Goal: Book appointment/travel/reservation

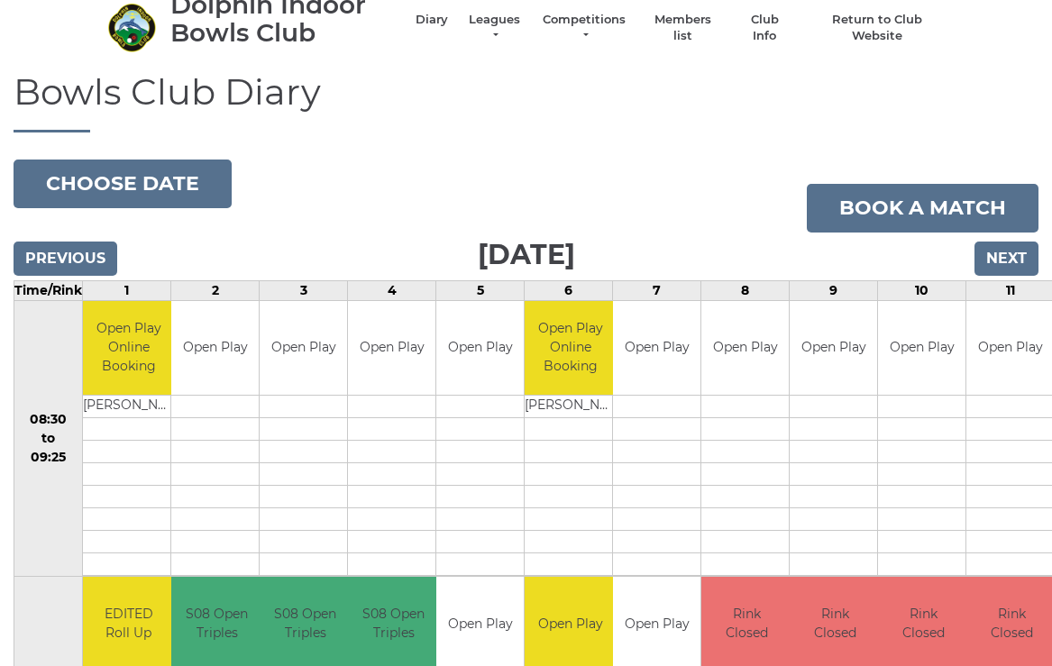
scroll to position [50, 0]
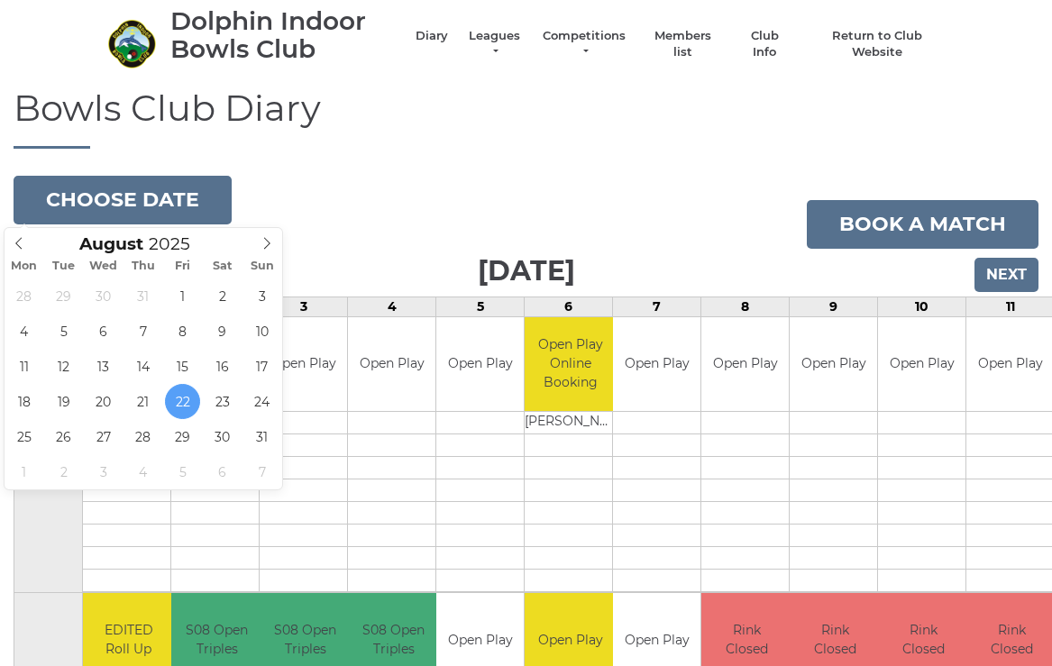
type input "[DATE]"
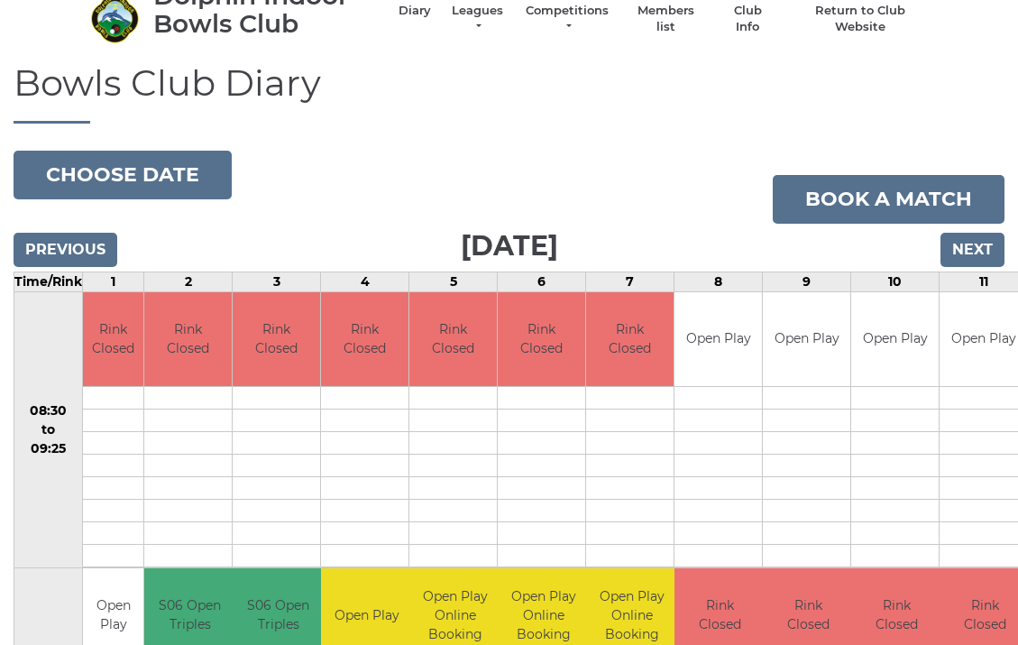
scroll to position [71, 0]
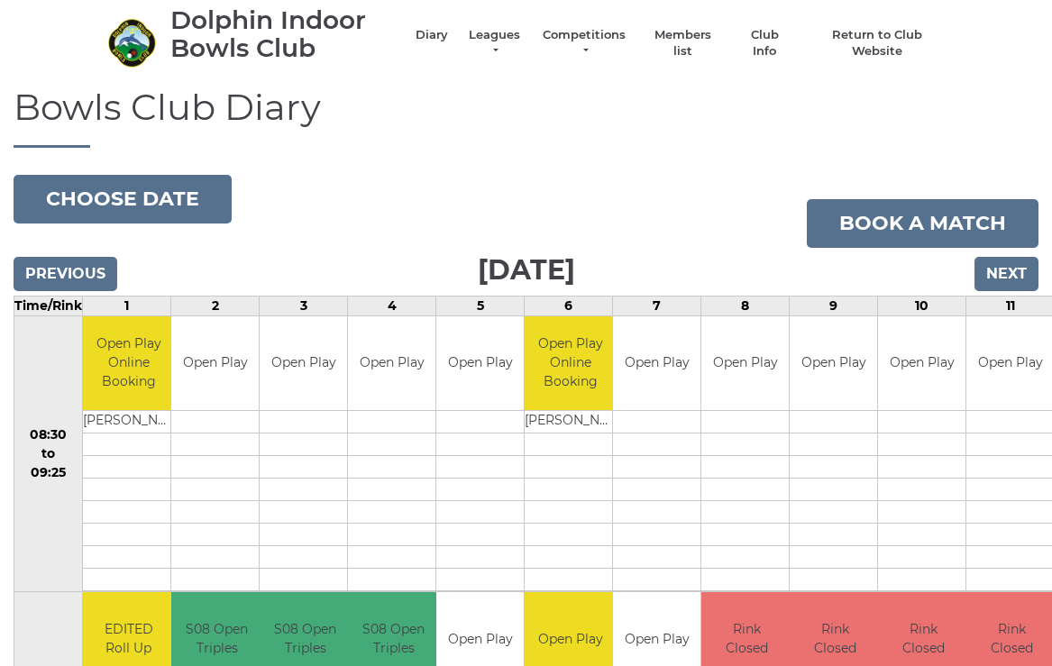
scroll to position [51, 0]
click at [158, 195] on button "Choose date" at bounding box center [123, 199] width 218 height 49
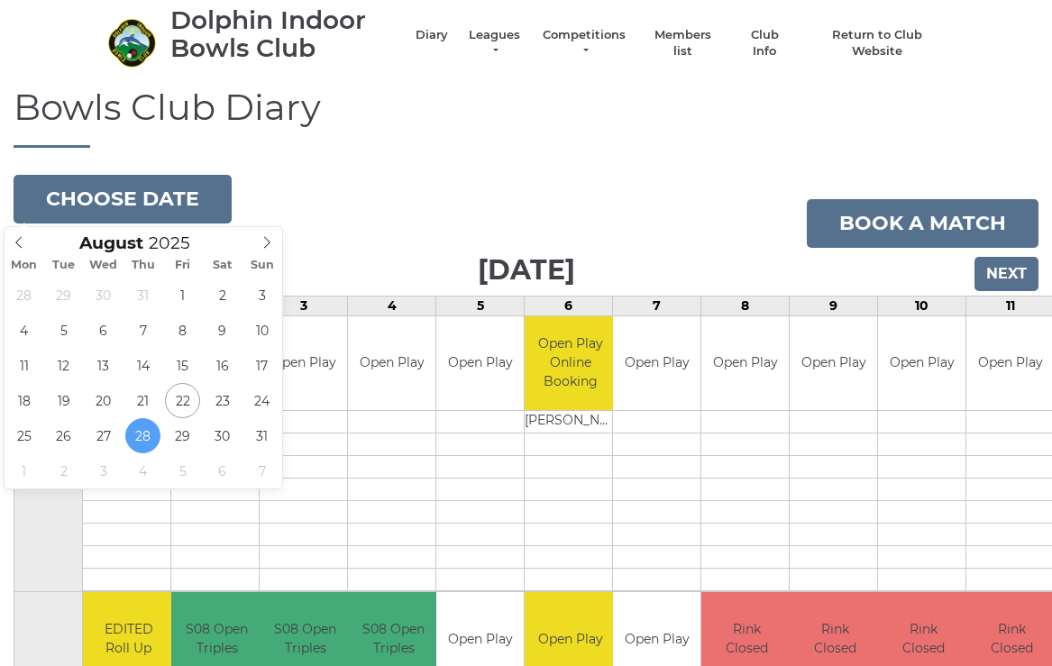
type input "[DATE]"
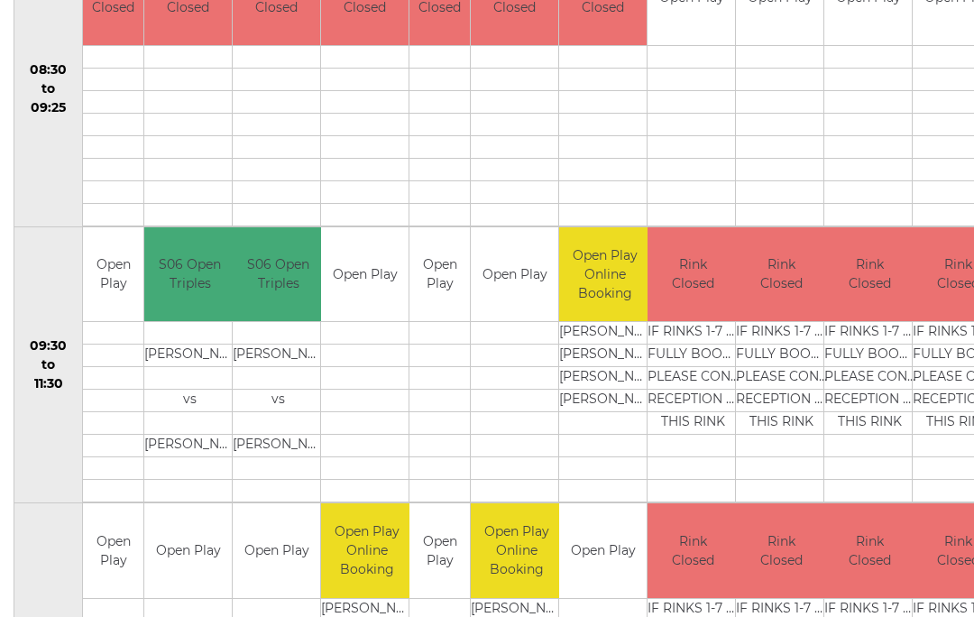
scroll to position [414, 0]
click at [497, 338] on td at bounding box center [514, 334] width 87 height 23
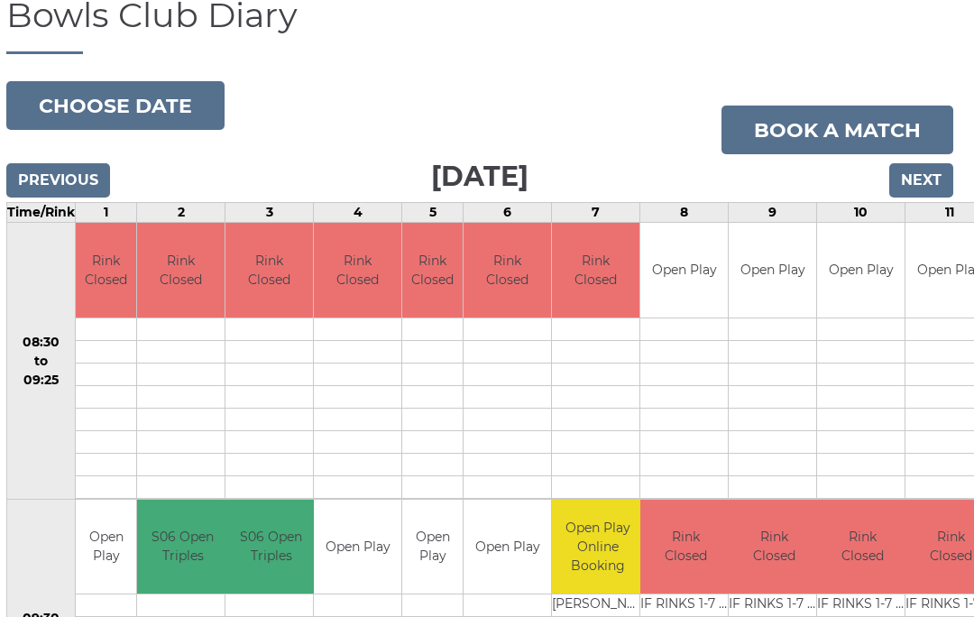
scroll to position [142, 6]
click at [861, 121] on link "Book a match" at bounding box center [838, 130] width 232 height 49
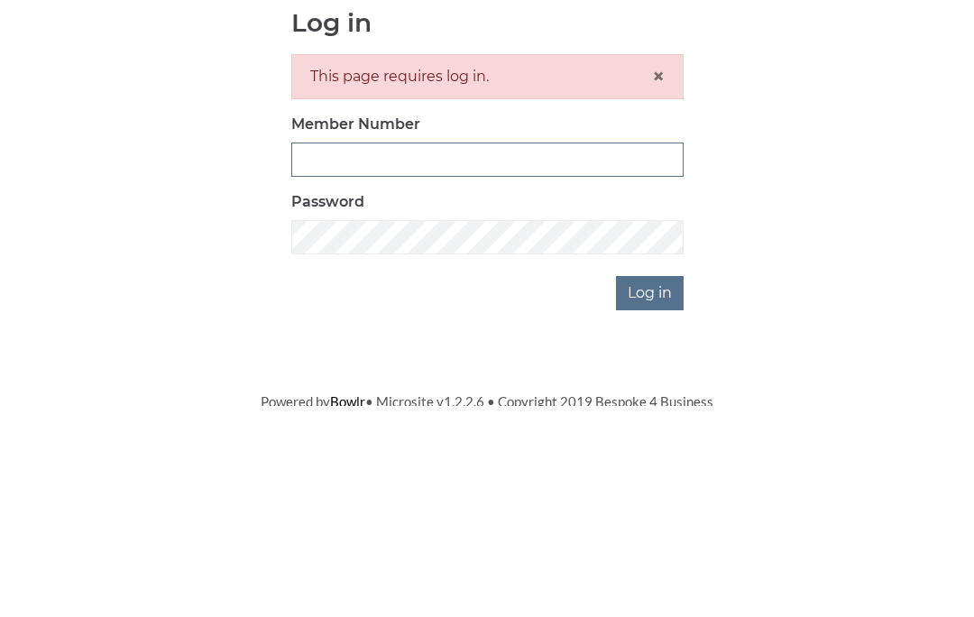
type input "4060"
click at [651, 487] on input "Log in" at bounding box center [650, 504] width 68 height 34
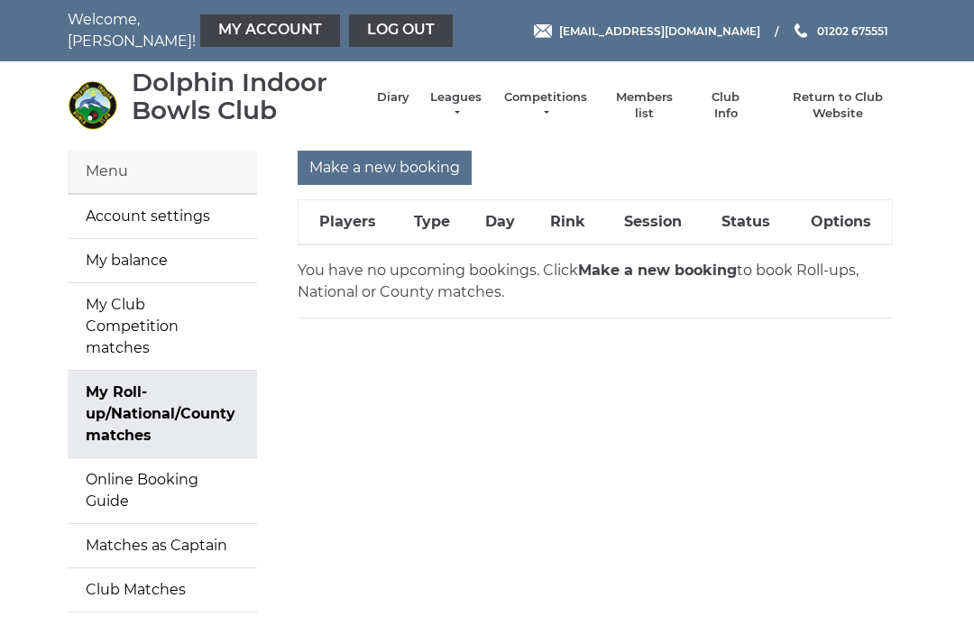
click at [623, 275] on strong "Make a new booking" at bounding box center [657, 269] width 159 height 17
click at [406, 169] on input "Make a new booking" at bounding box center [385, 168] width 174 height 34
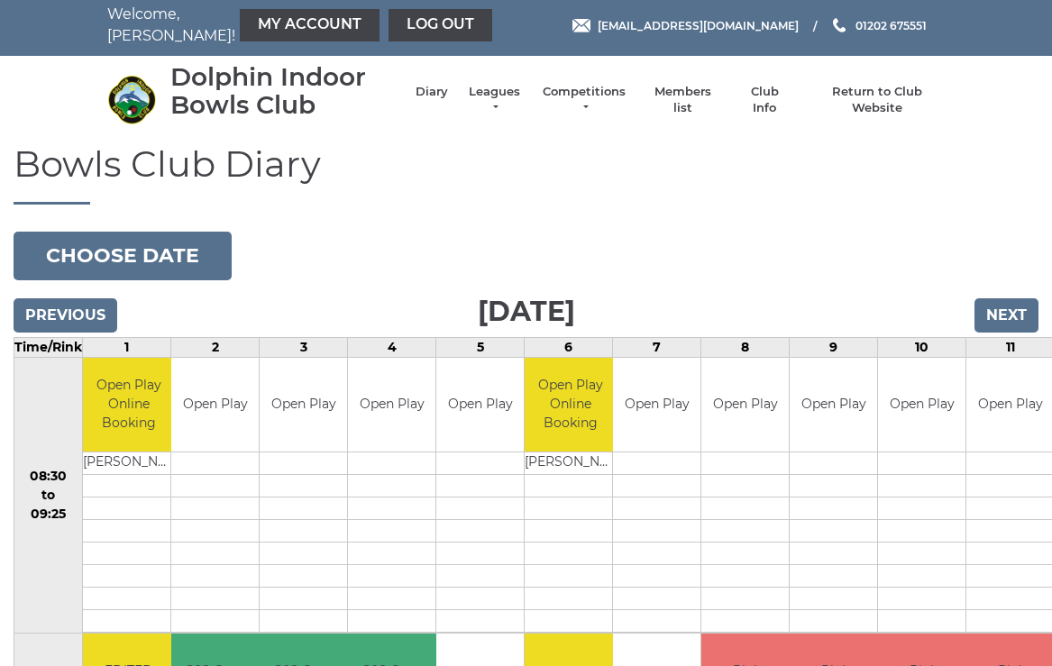
scroll to position [5, 0]
click at [174, 250] on button "Choose date" at bounding box center [123, 256] width 218 height 49
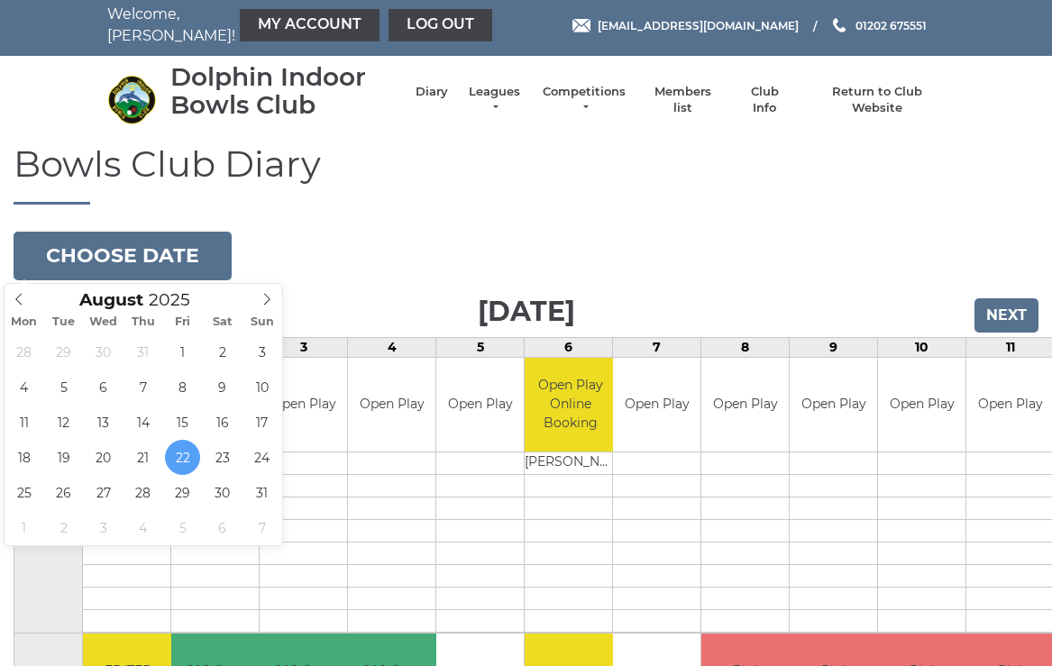
type input "[DATE]"
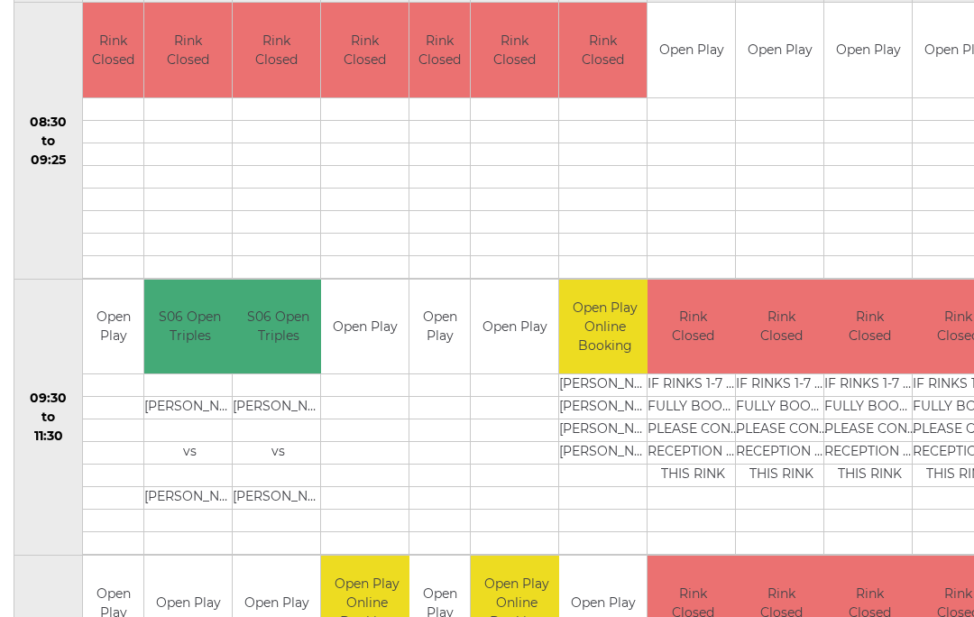
scroll to position [366, 0]
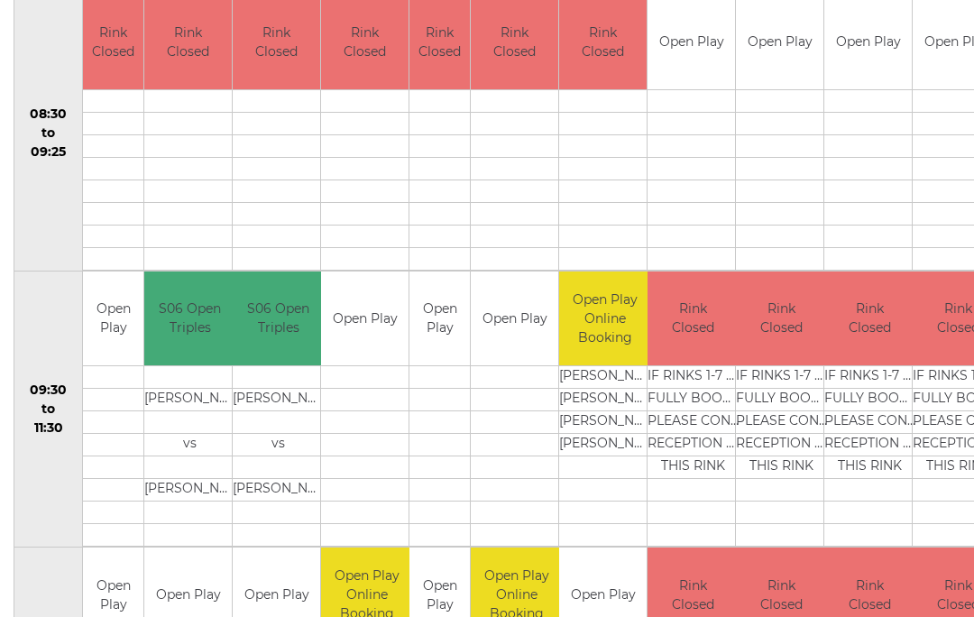
click at [0, 0] on link "Book slot" at bounding box center [0, 0] width 0 height 0
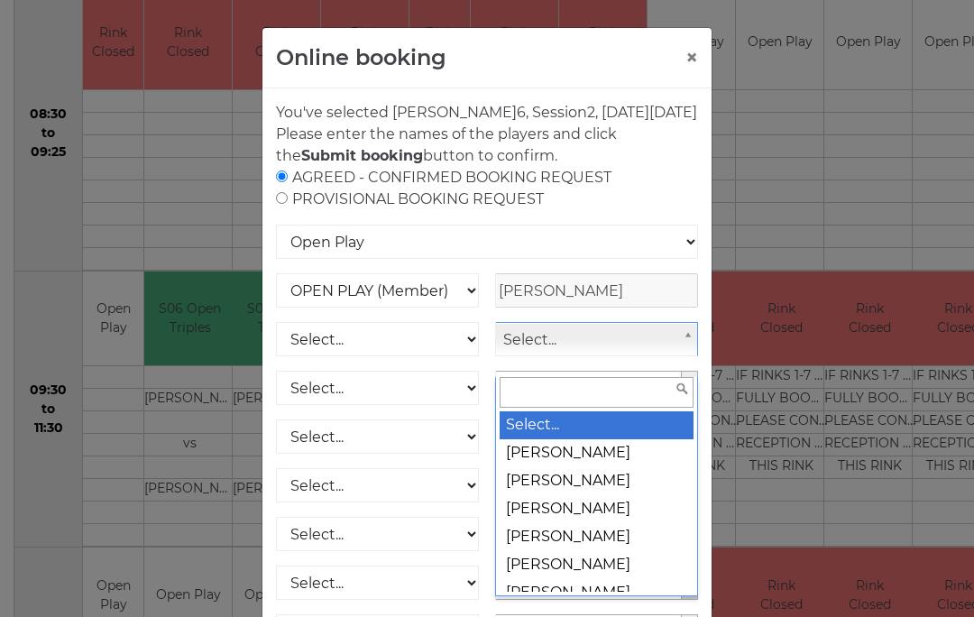
scroll to position [366, 7]
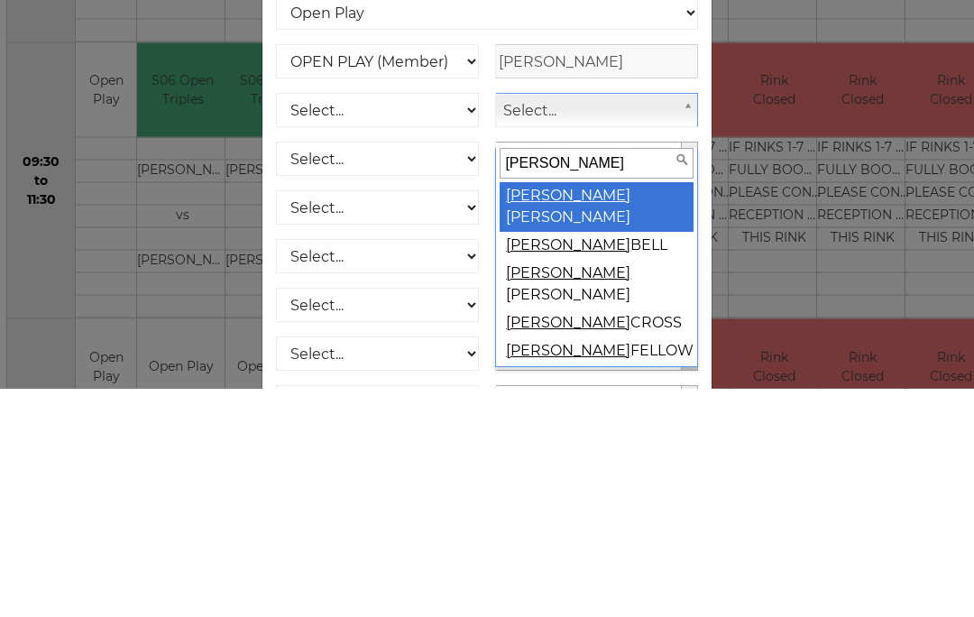
type input "tony p"
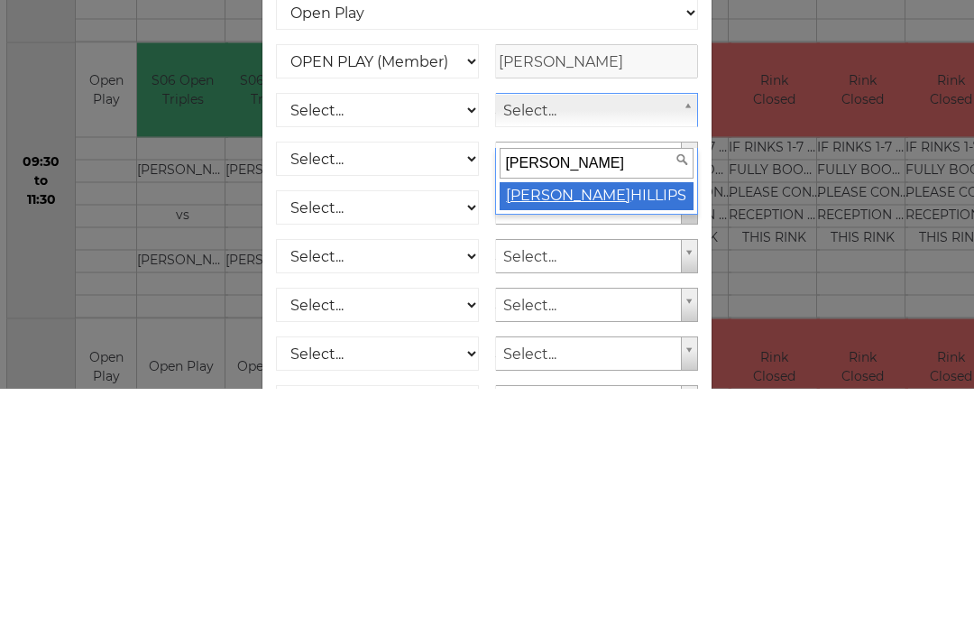
select select "2074"
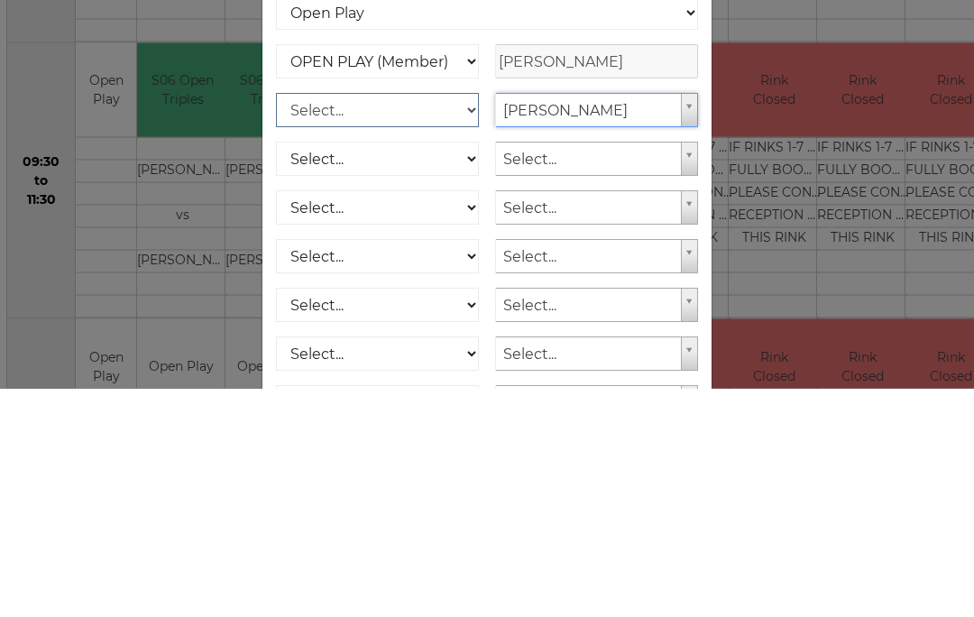
click at [465, 322] on select "Select... OPEN PLAY (Member) OPEN PLAY (Visitor) OPEN PLAY 1 HOUR (Member) OPEN…" at bounding box center [377, 339] width 203 height 34
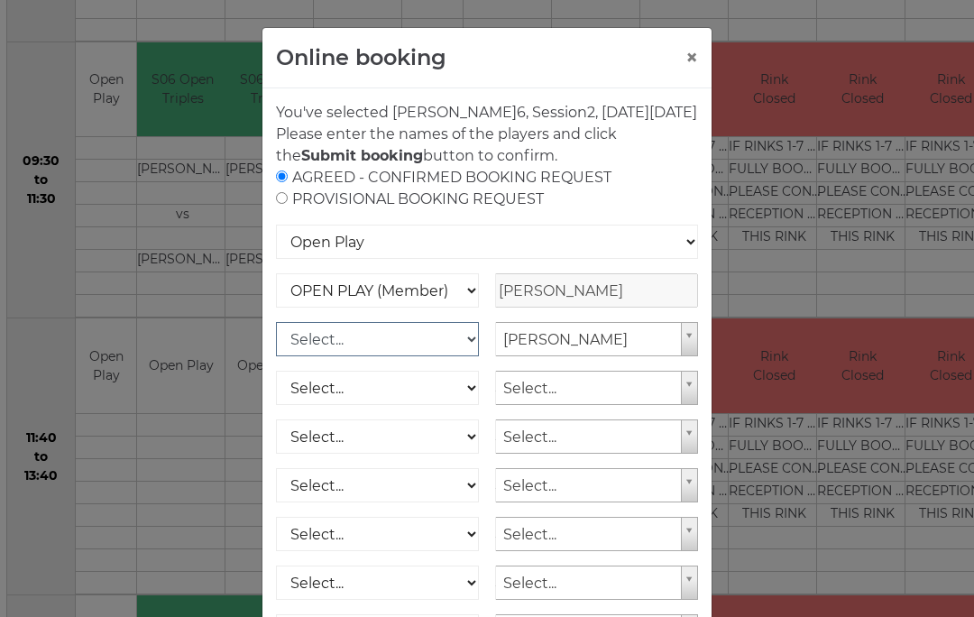
select select "1_12"
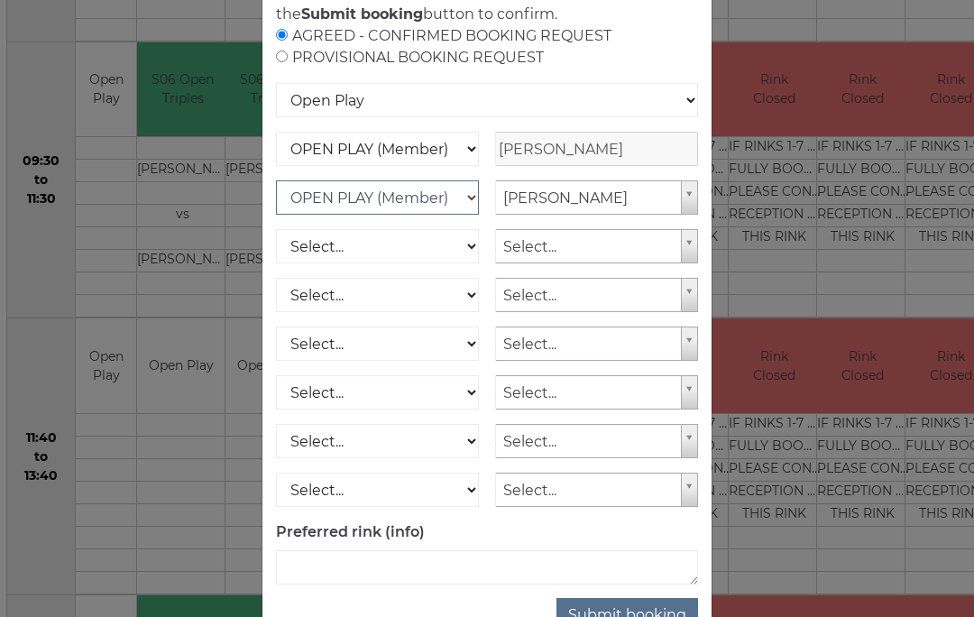
scroll to position [142, 0]
click at [629, 616] on button "Submit booking" at bounding box center [627, 615] width 142 height 34
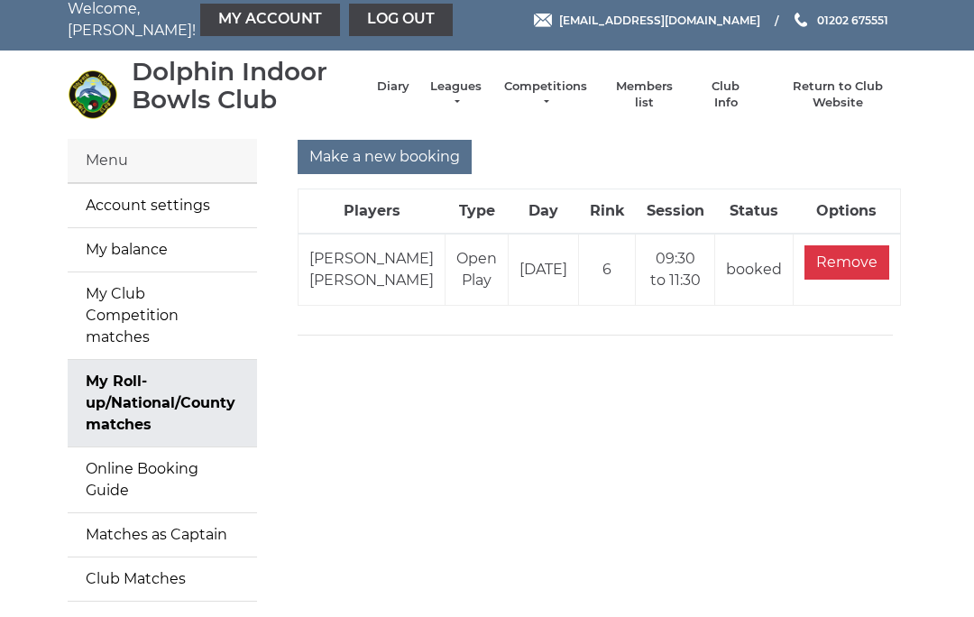
scroll to position [13, 0]
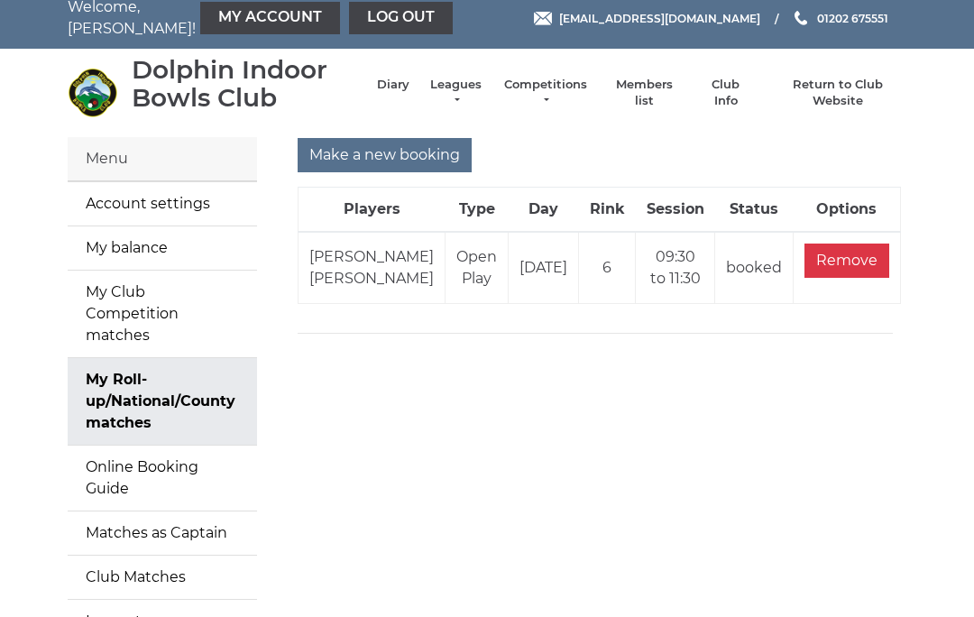
click at [244, 23] on link "My Account" at bounding box center [270, 18] width 140 height 32
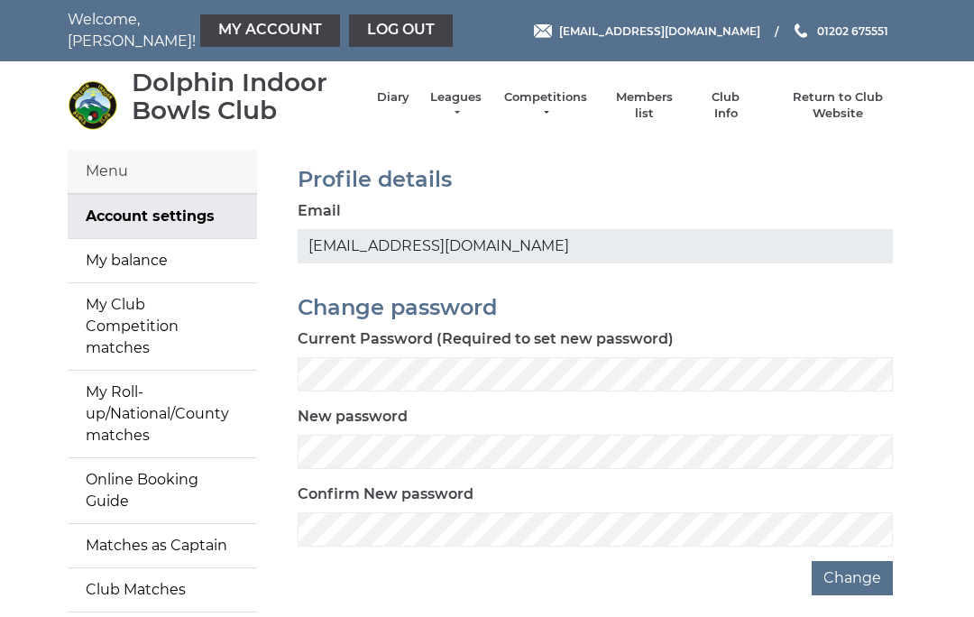
click at [138, 260] on link "My balance" at bounding box center [162, 260] width 189 height 43
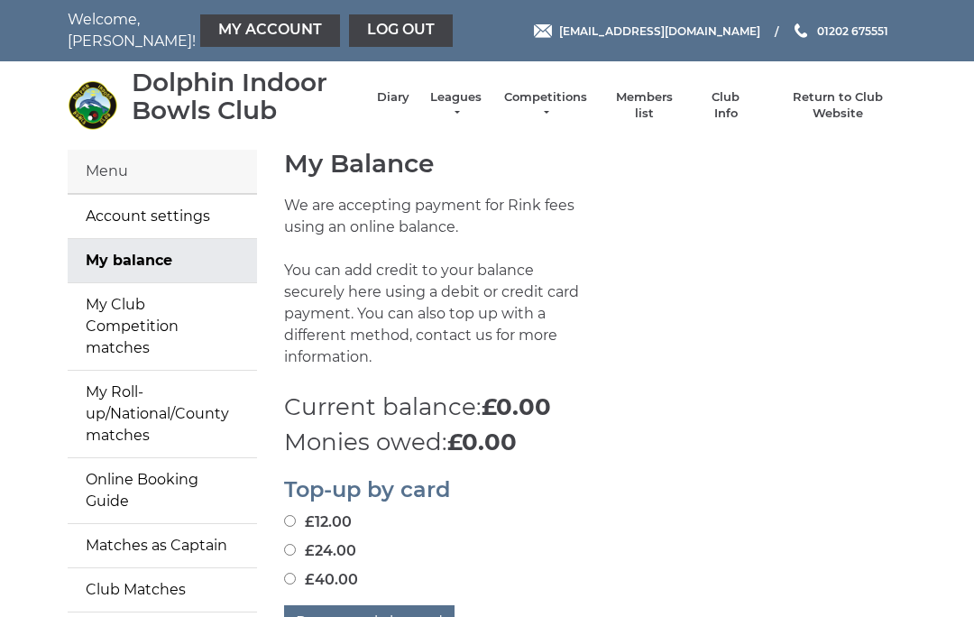
click at [406, 102] on link "Diary" at bounding box center [393, 97] width 32 height 16
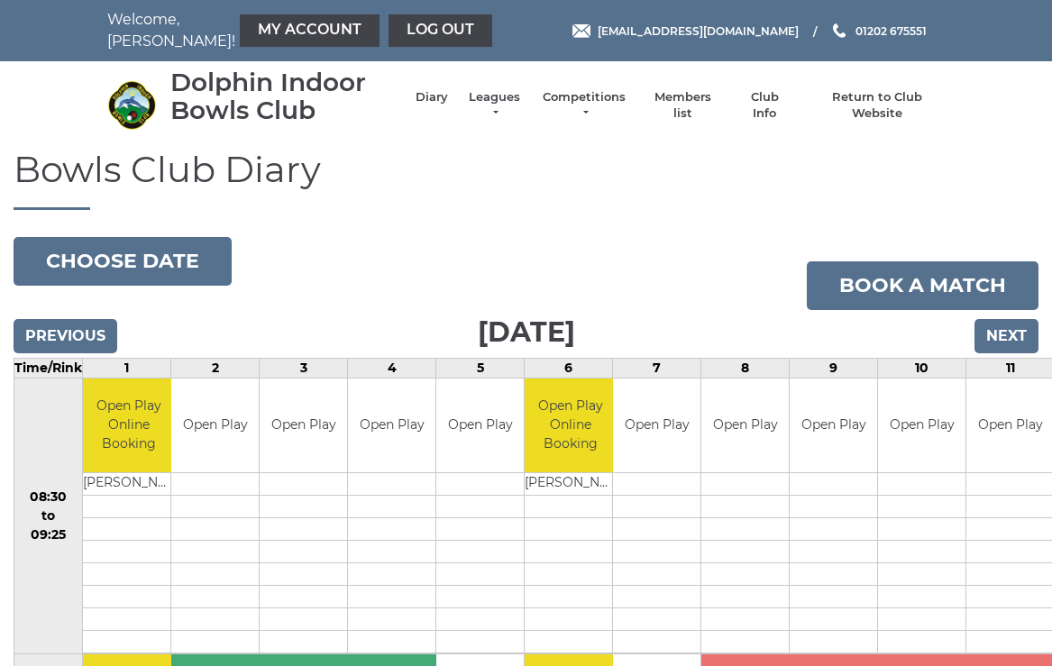
scroll to position [9, 0]
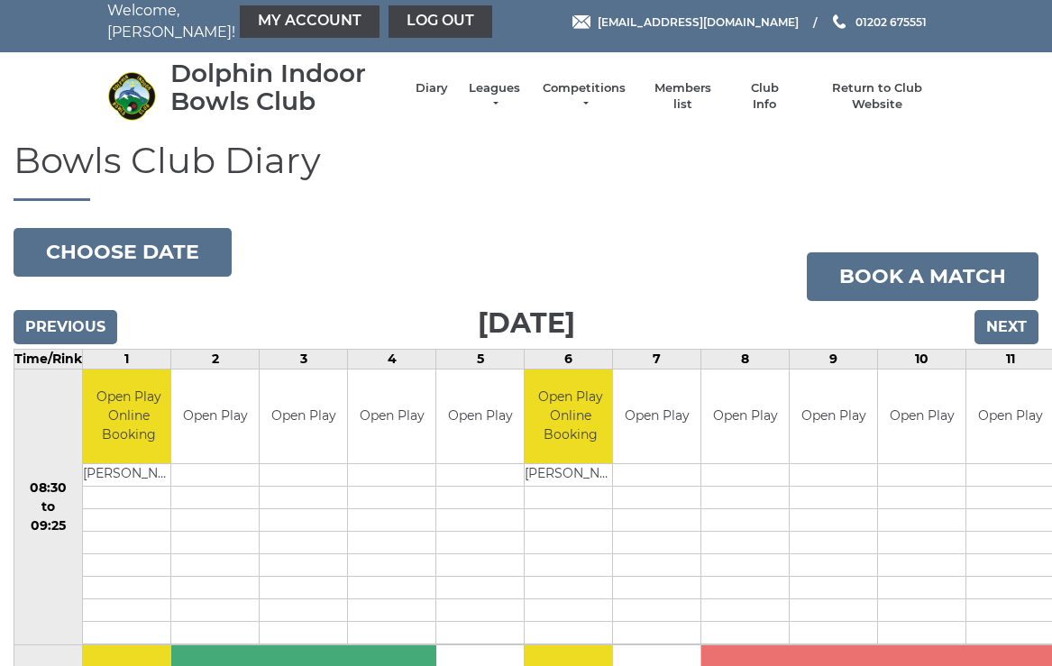
click at [894, 276] on link "Book a match" at bounding box center [923, 276] width 232 height 49
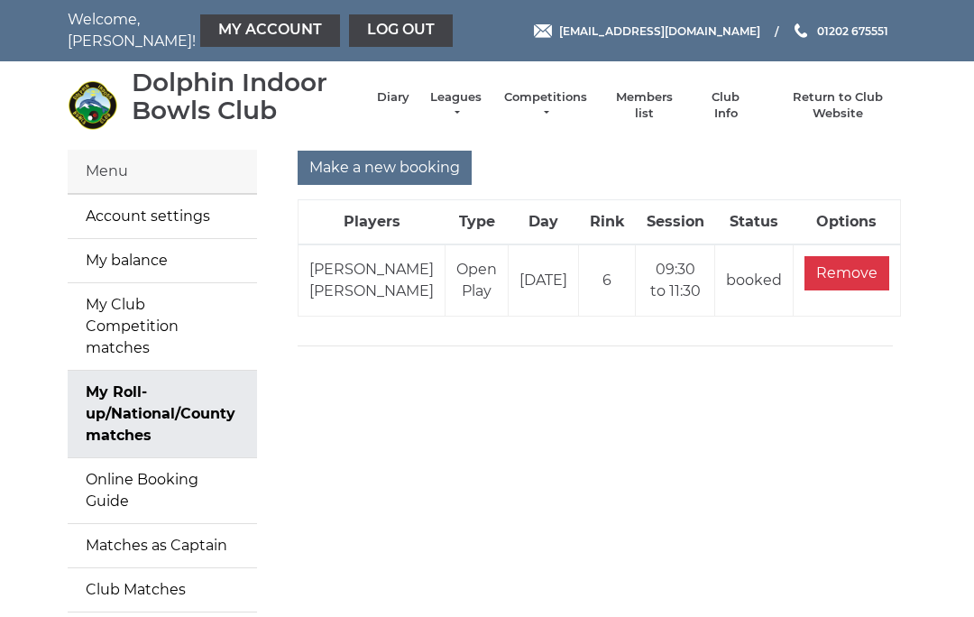
click at [401, 105] on link "Diary" at bounding box center [393, 97] width 32 height 16
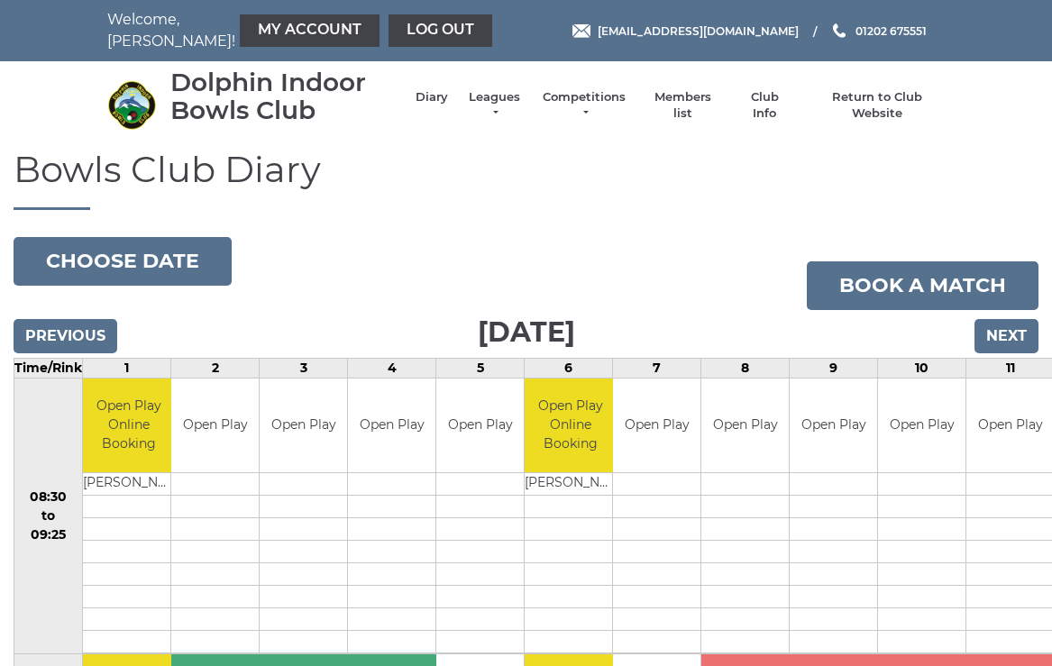
scroll to position [9, 0]
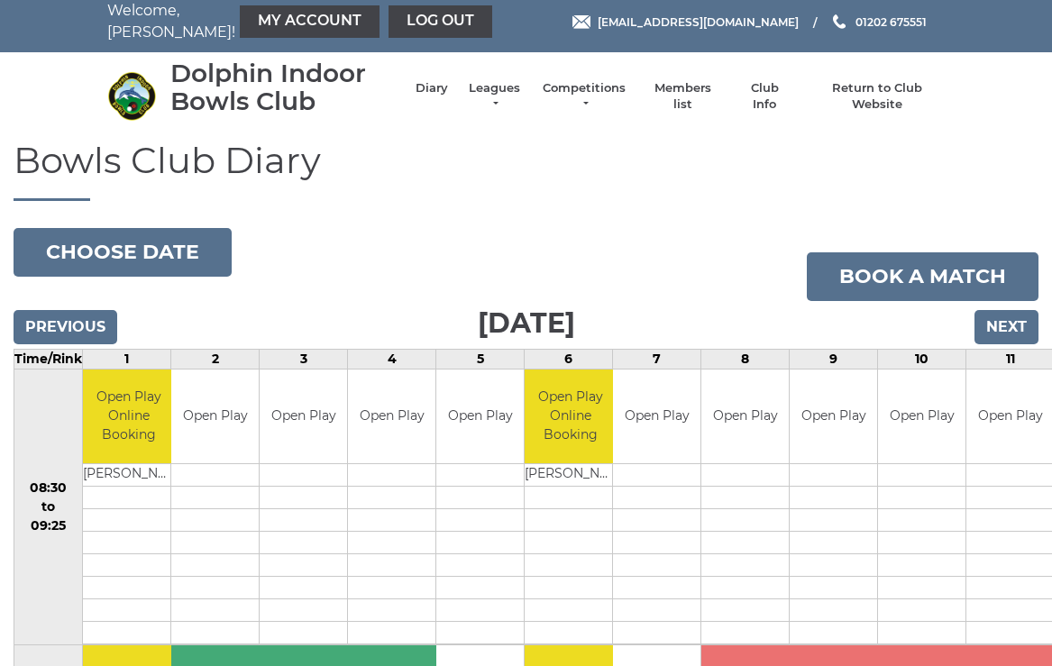
click at [147, 250] on button "Choose date" at bounding box center [123, 252] width 218 height 49
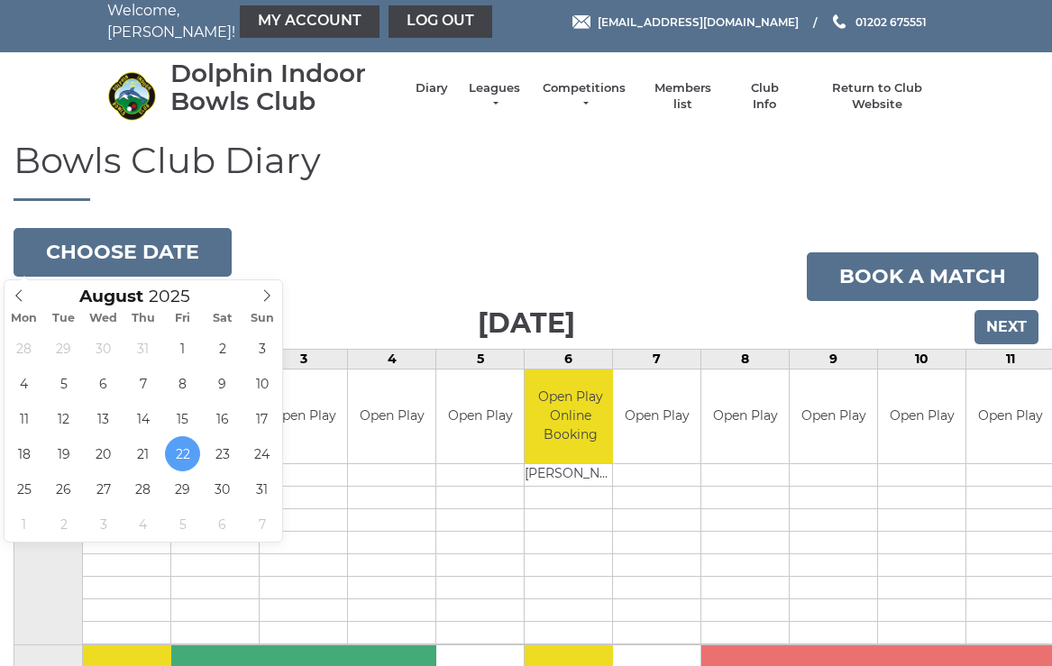
type input "[DATE]"
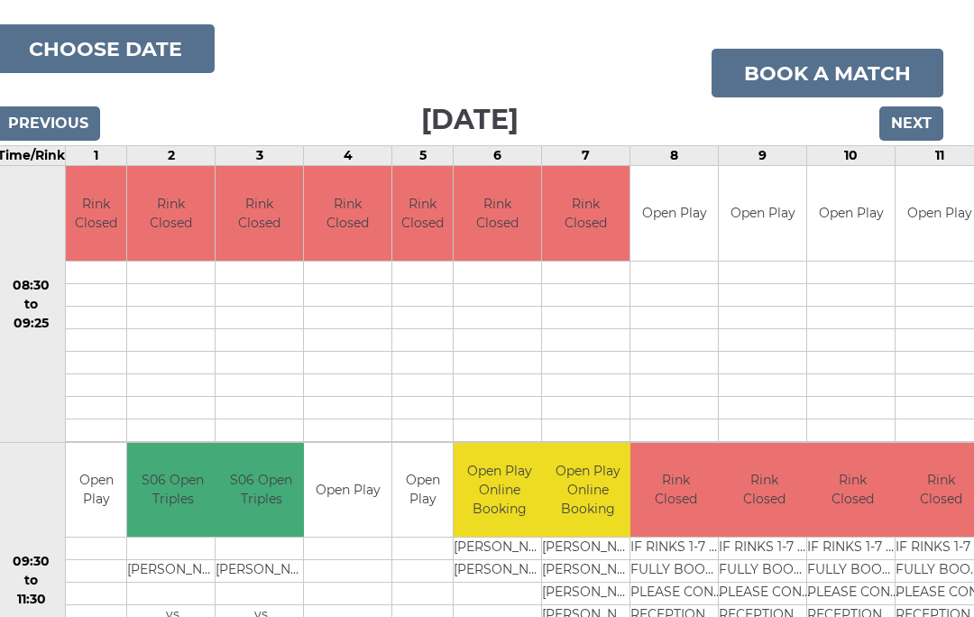
scroll to position [222, 17]
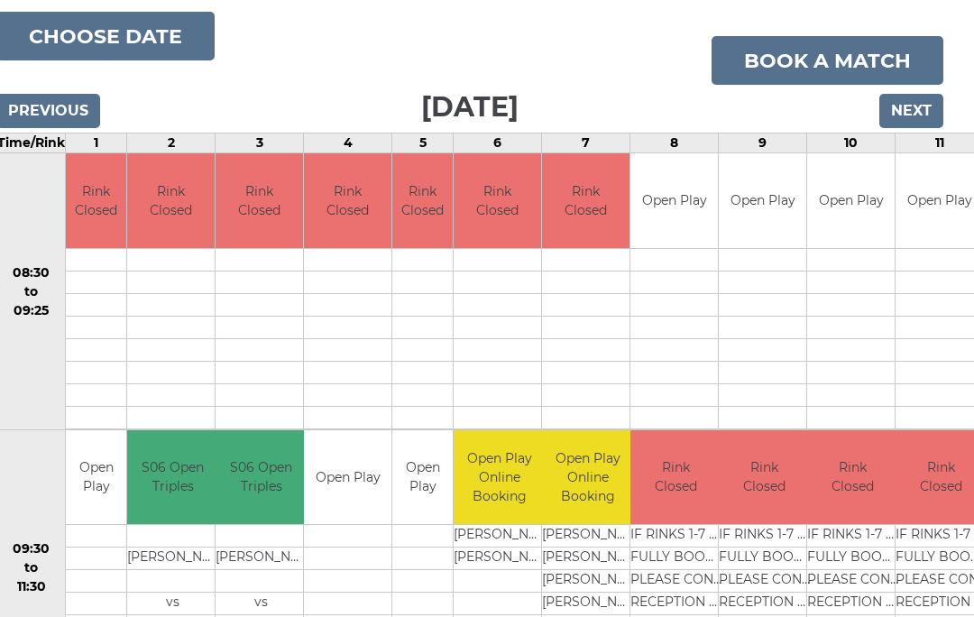
click at [486, 534] on td "Debbie HALL" at bounding box center [499, 537] width 91 height 23
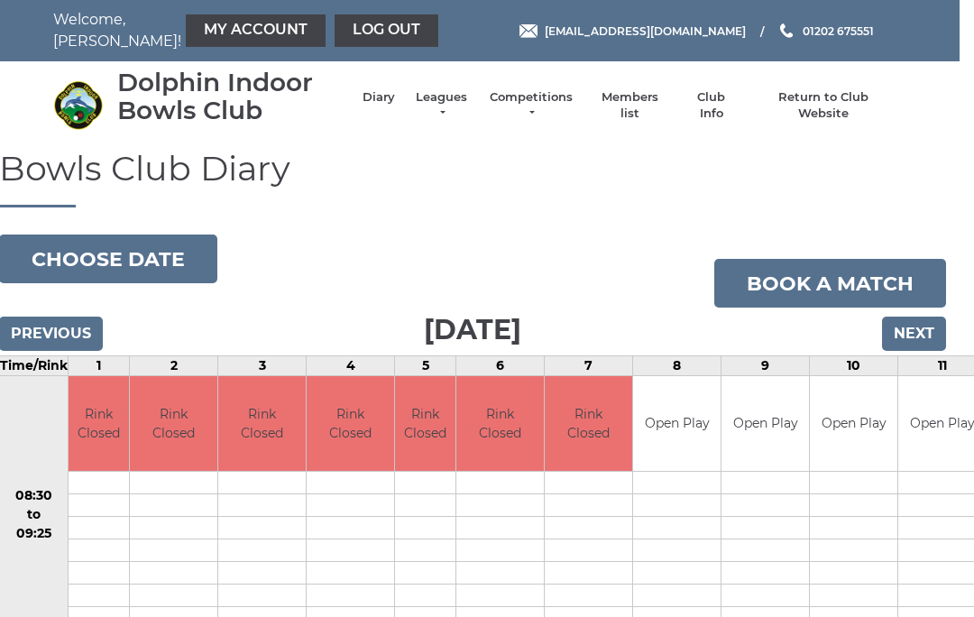
scroll to position [0, 14]
click at [224, 32] on link "My Account" at bounding box center [257, 30] width 140 height 32
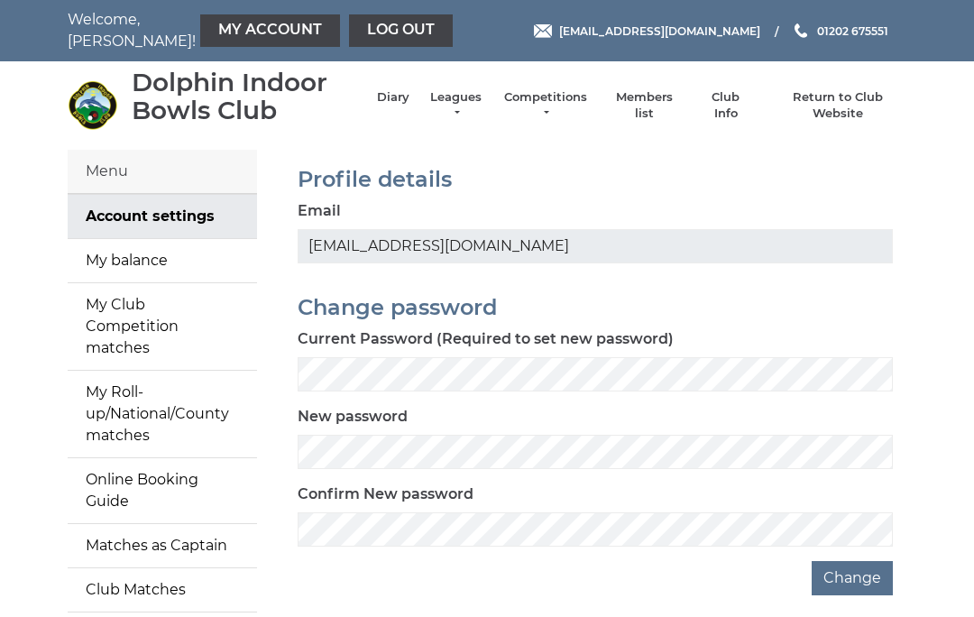
click at [247, 31] on link "My Account" at bounding box center [270, 30] width 140 height 32
click at [115, 163] on div "Menu" at bounding box center [162, 172] width 189 height 44
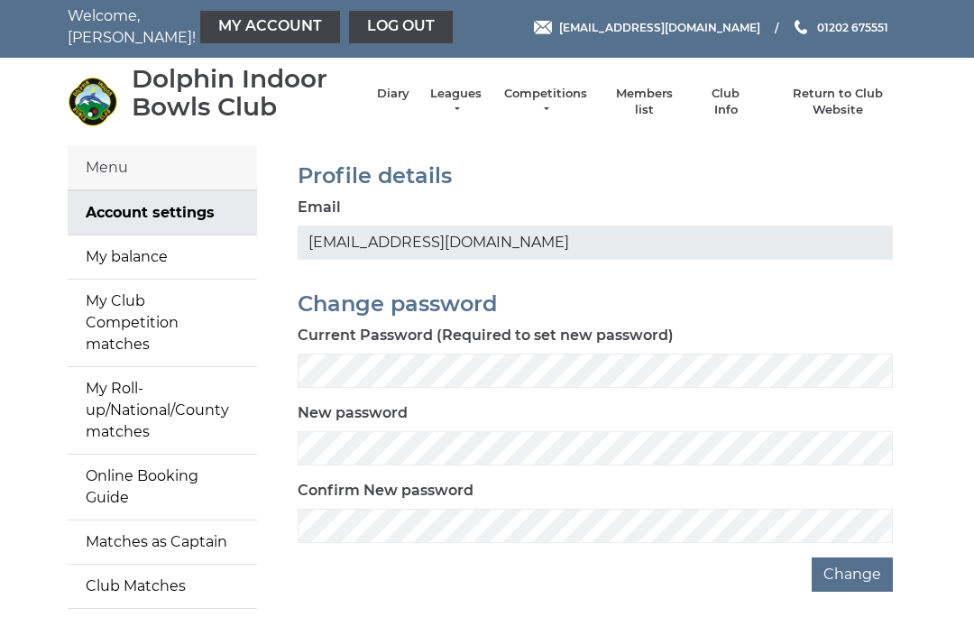
scroll to position [22, 0]
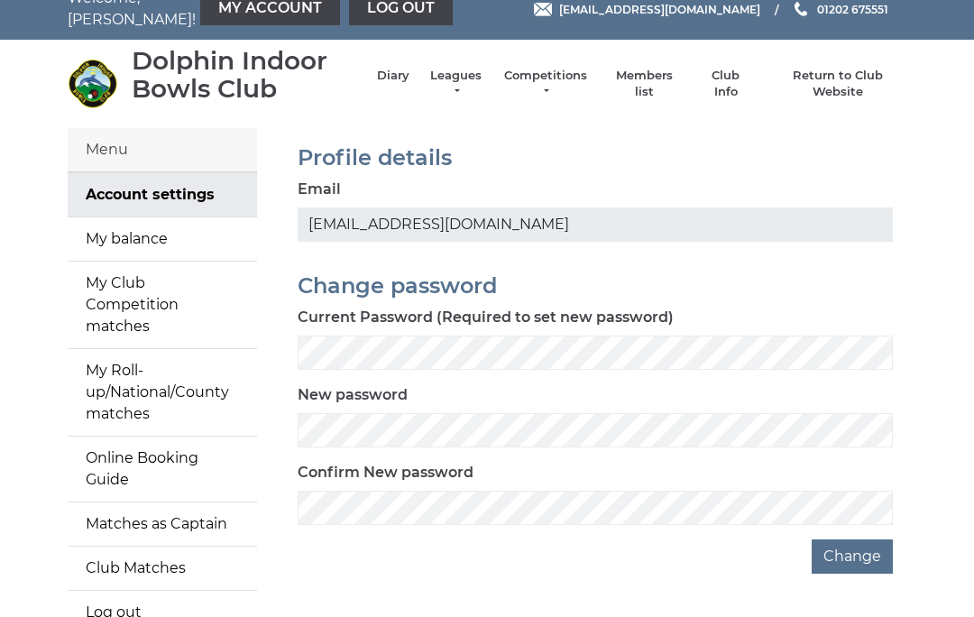
click at [142, 237] on link "My balance" at bounding box center [162, 238] width 189 height 43
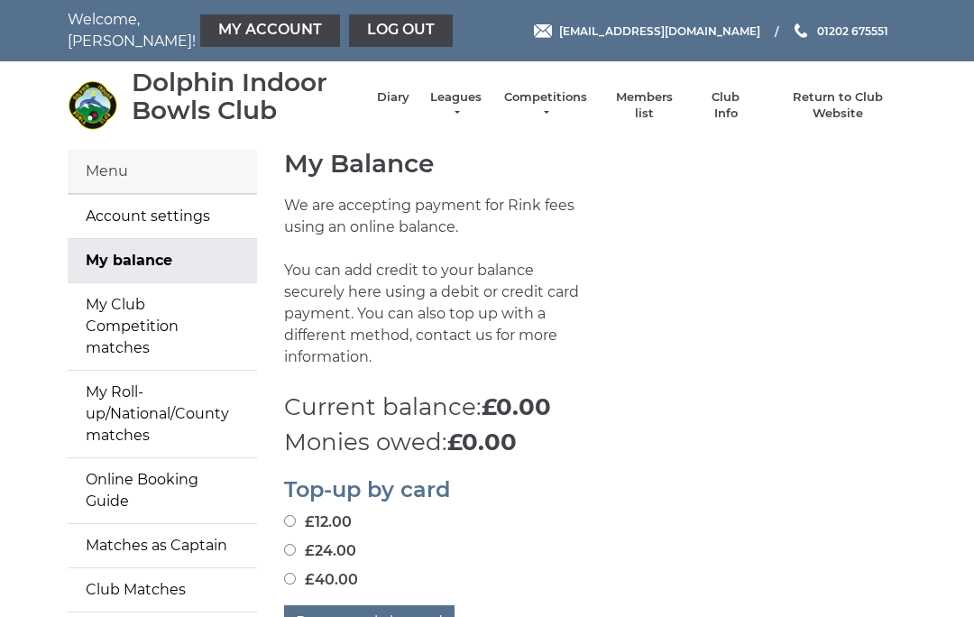
click at [178, 459] on link "Online Booking Guide" at bounding box center [162, 490] width 189 height 65
click at [399, 102] on link "Diary" at bounding box center [393, 97] width 32 height 16
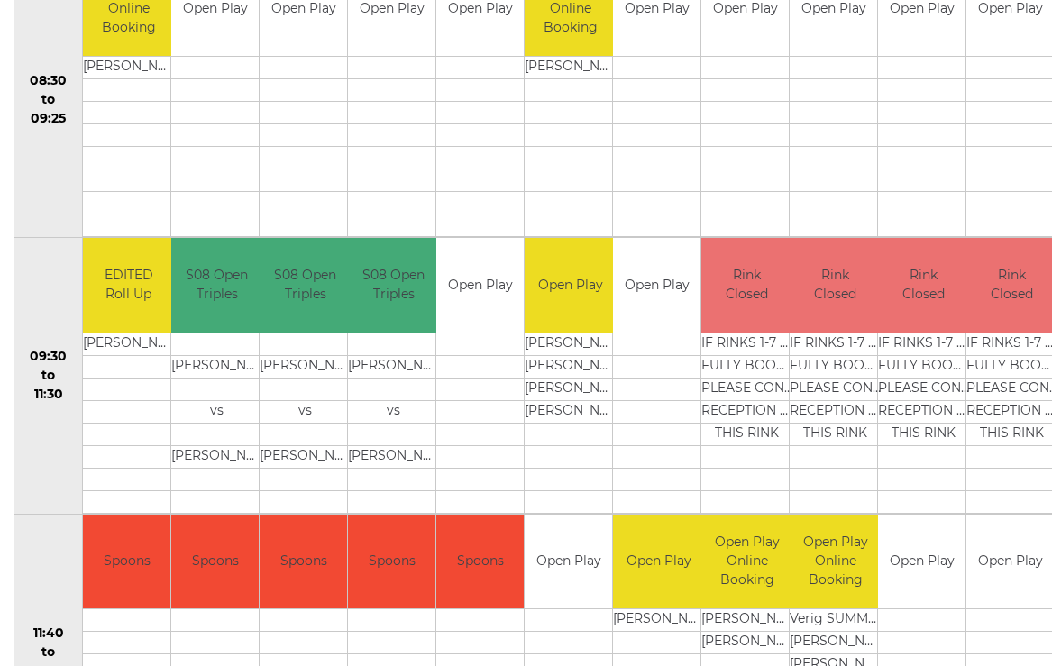
scroll to position [403, 0]
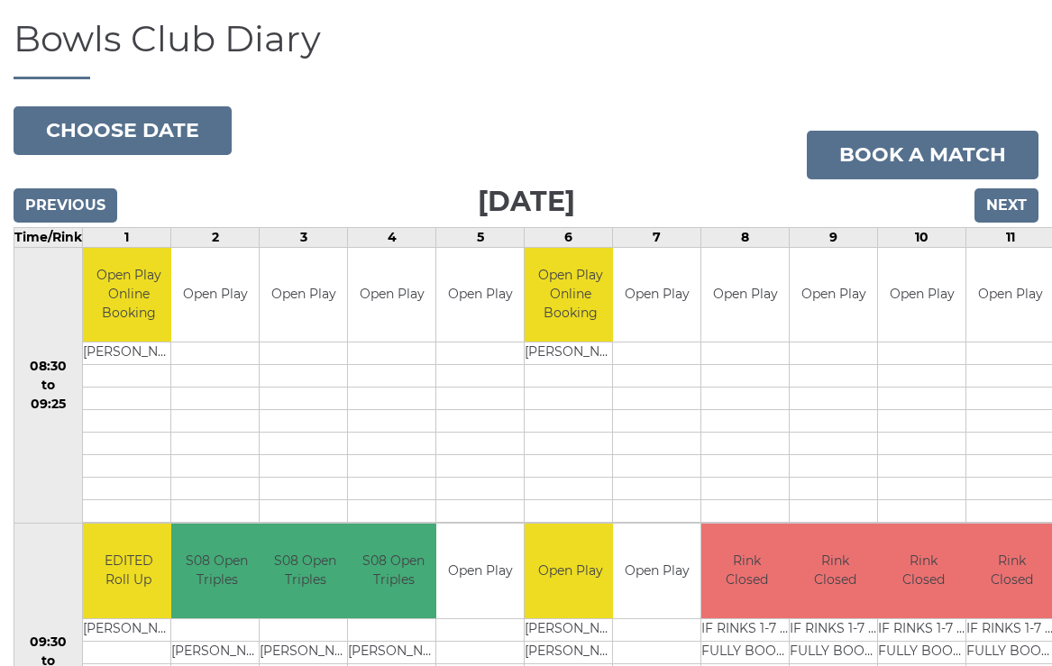
scroll to position [125, 0]
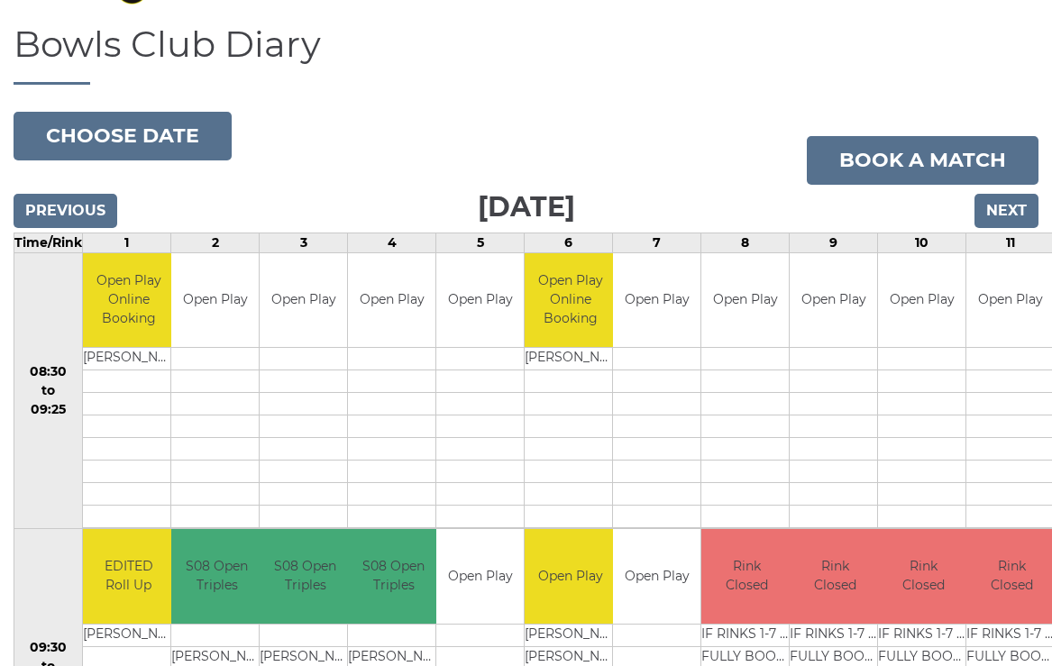
click at [191, 143] on button "Choose date" at bounding box center [123, 136] width 218 height 49
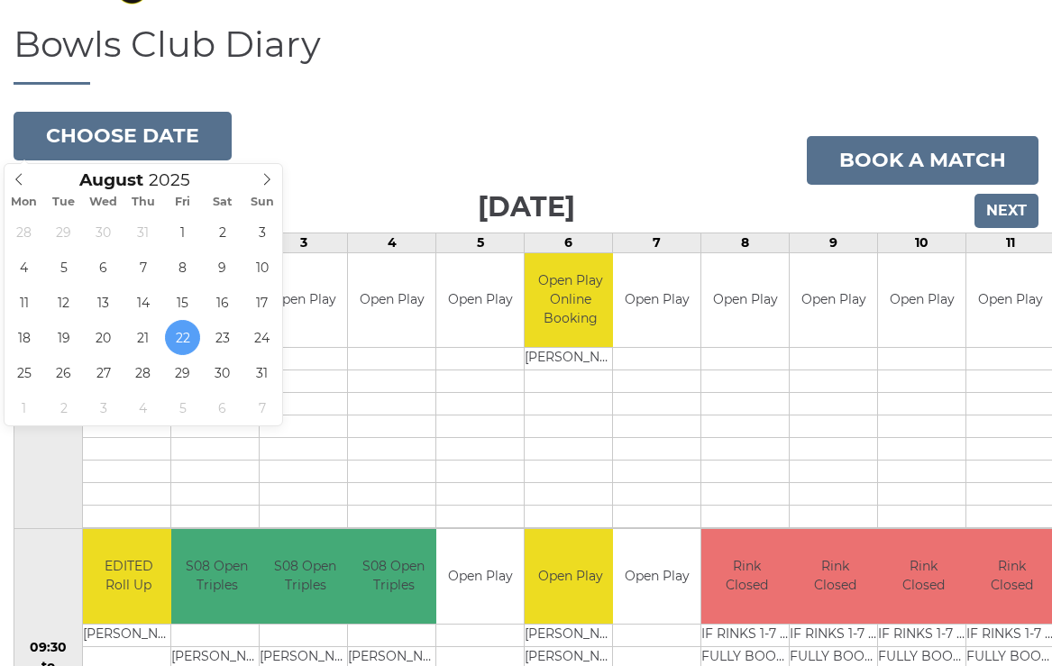
type input "[DATE]"
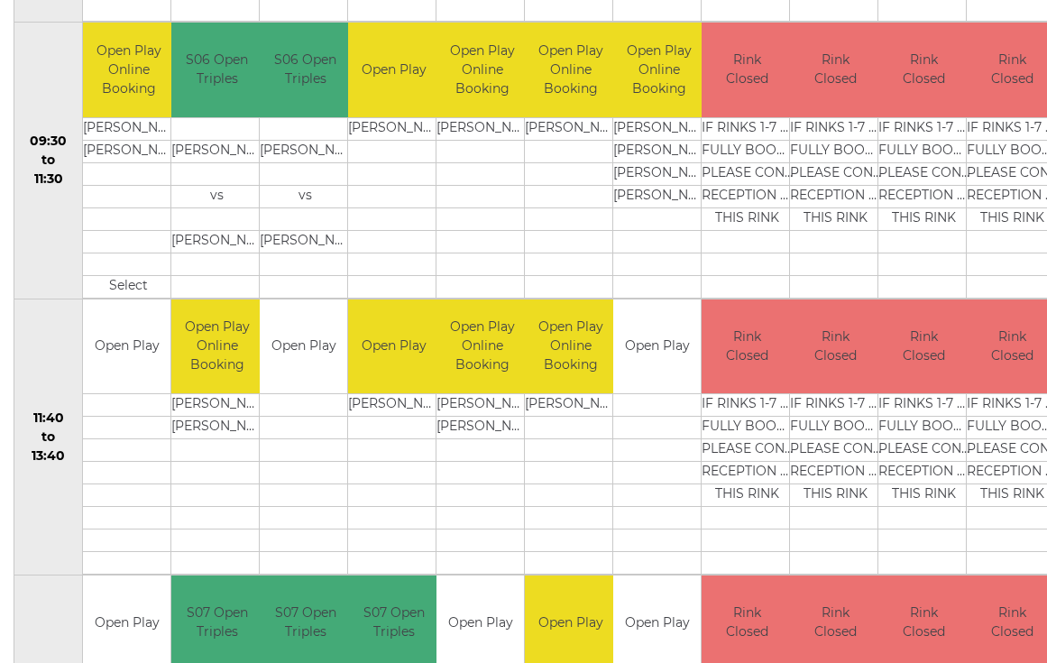
scroll to position [656, 0]
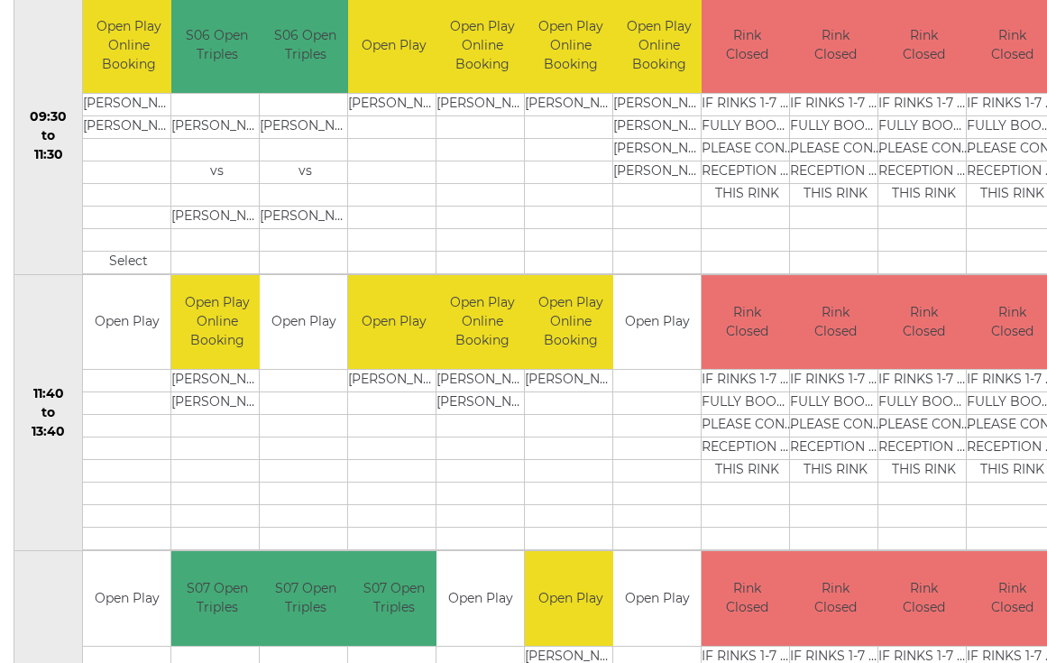
click at [125, 255] on td "Select" at bounding box center [128, 262] width 91 height 23
click at [130, 262] on td "Select" at bounding box center [128, 262] width 91 height 23
click at [129, 270] on td "Select" at bounding box center [128, 262] width 91 height 23
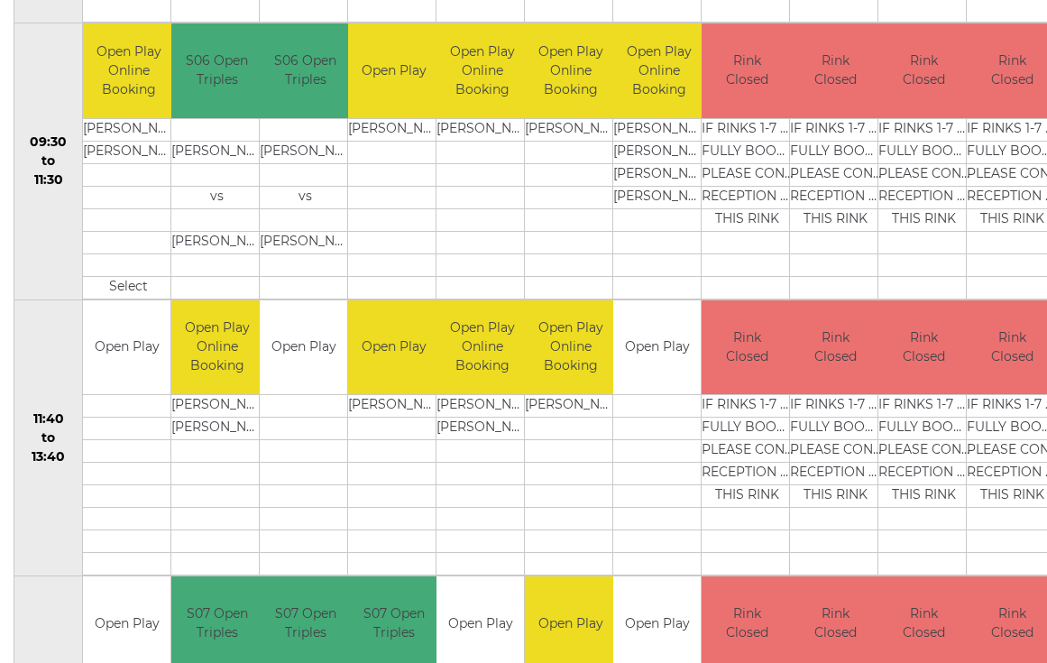
scroll to position [592, 0]
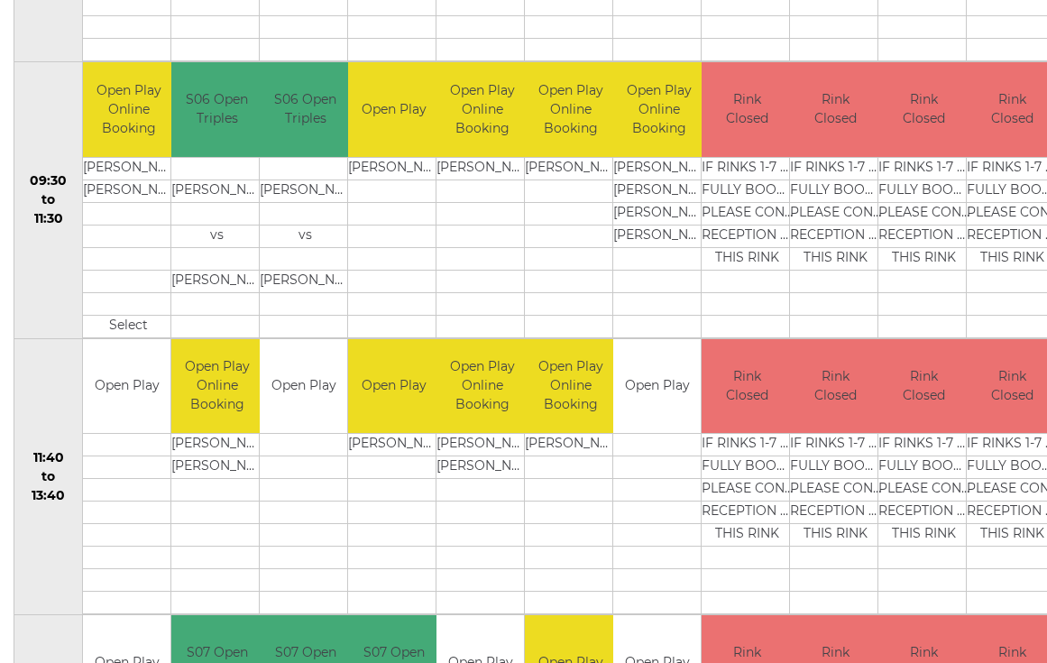
click at [118, 328] on td "Select" at bounding box center [128, 326] width 91 height 23
click at [120, 103] on td "Open Play Online Booking" at bounding box center [128, 109] width 91 height 95
click at [125, 105] on td "Open Play Online Booking" at bounding box center [128, 109] width 91 height 95
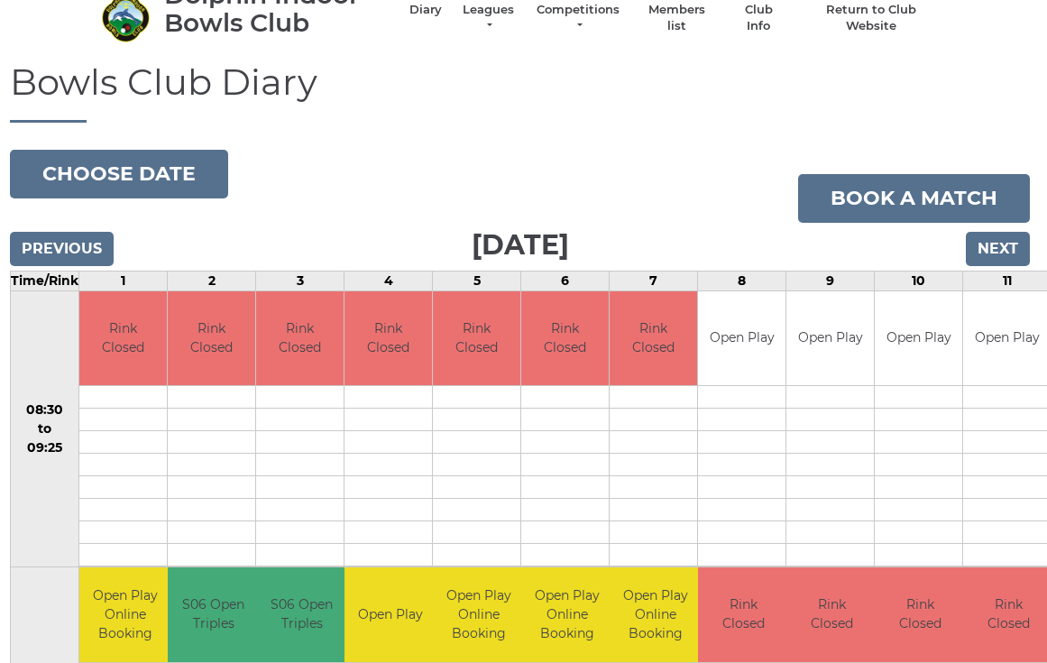
scroll to position [86, 4]
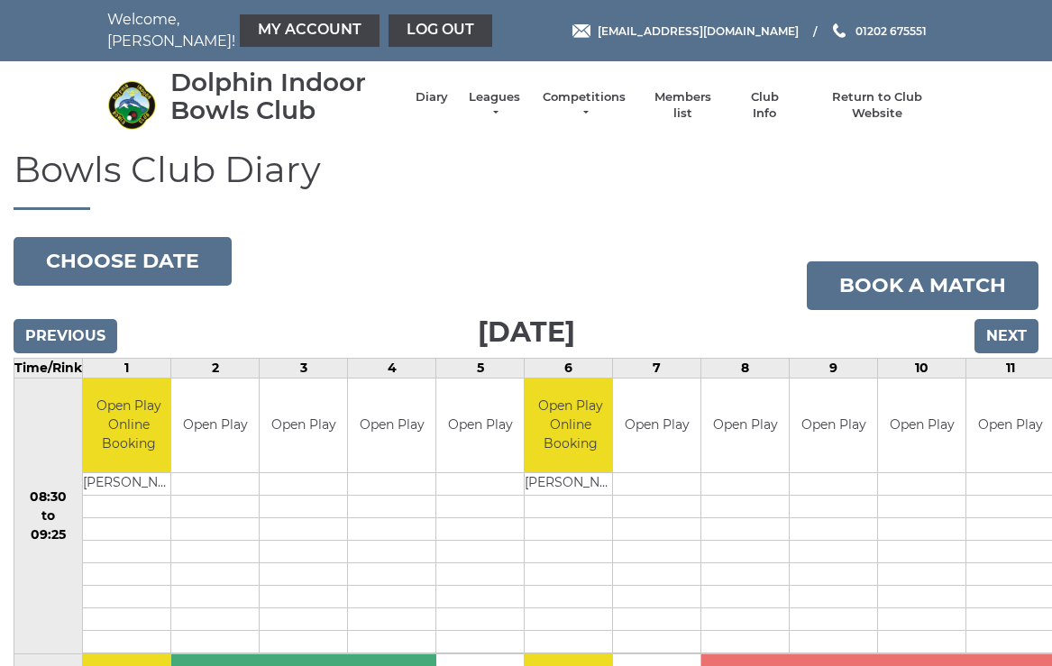
click at [166, 257] on button "Choose date" at bounding box center [123, 261] width 218 height 49
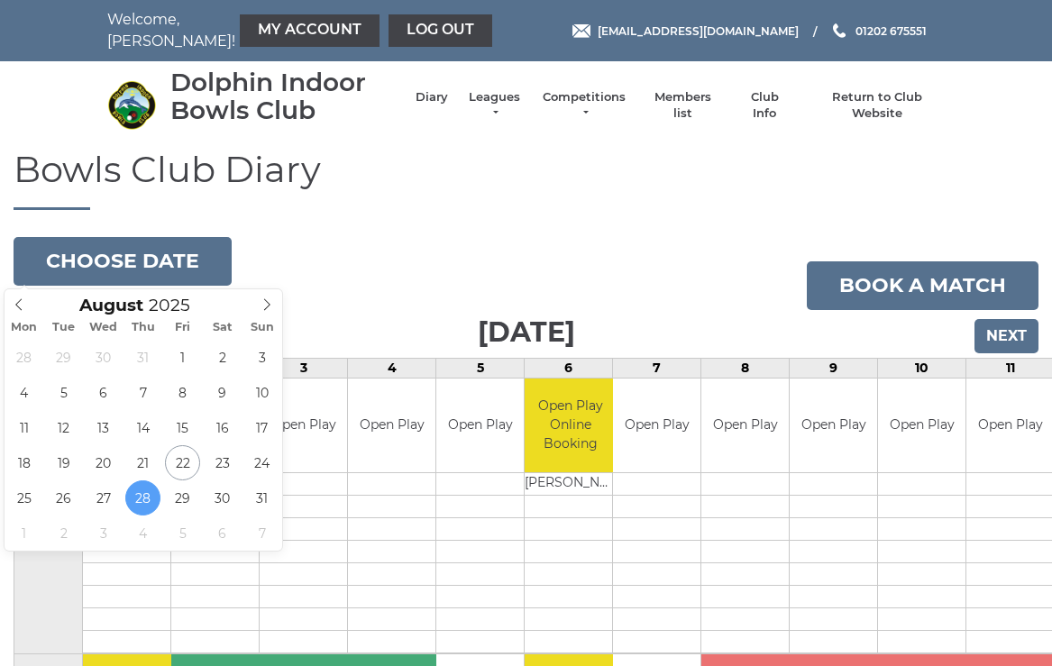
type input "2025-09-04"
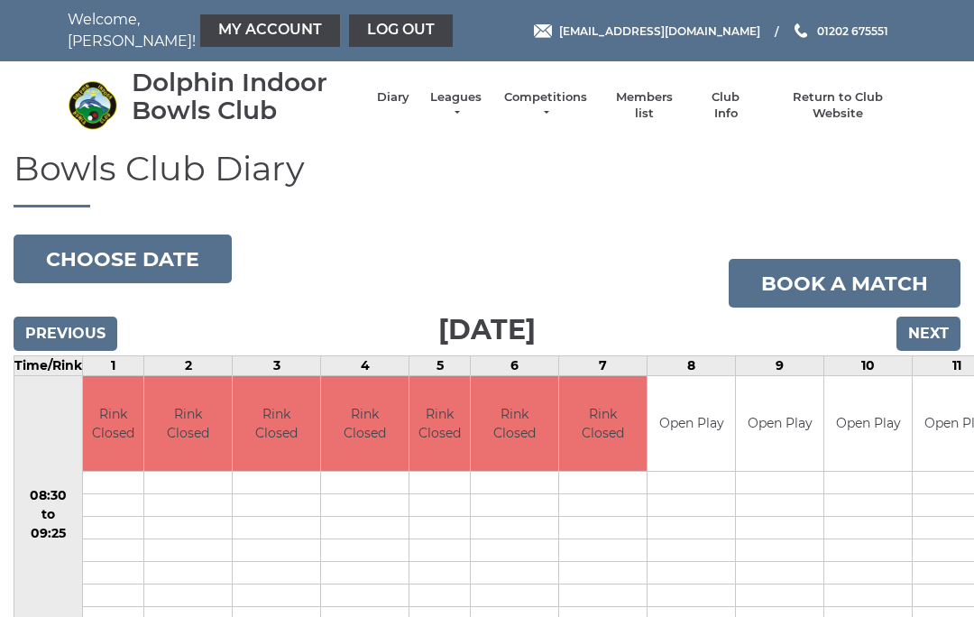
click at [146, 261] on button "Choose date" at bounding box center [123, 258] width 218 height 49
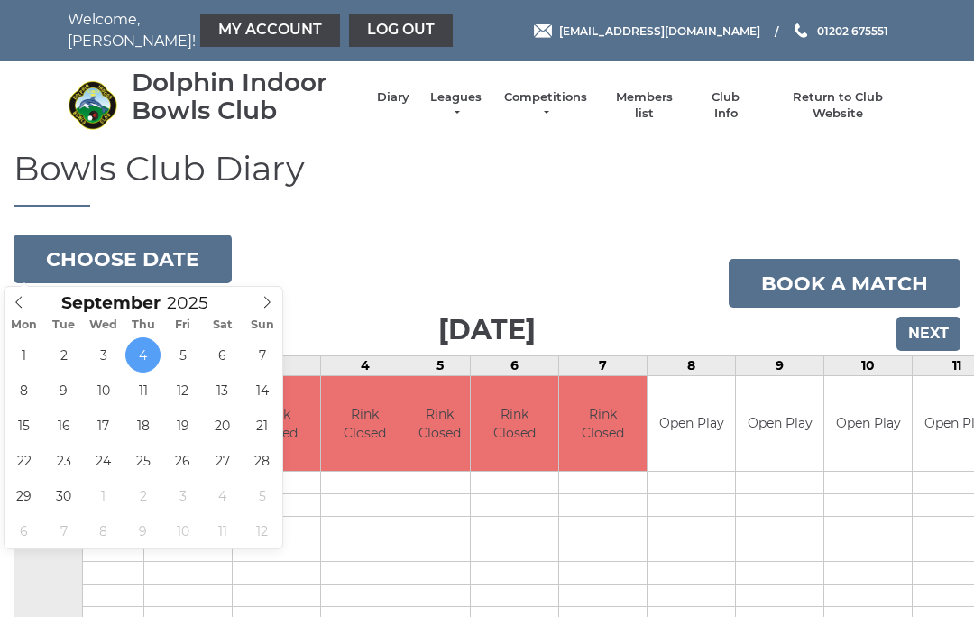
type input "[DATE]"
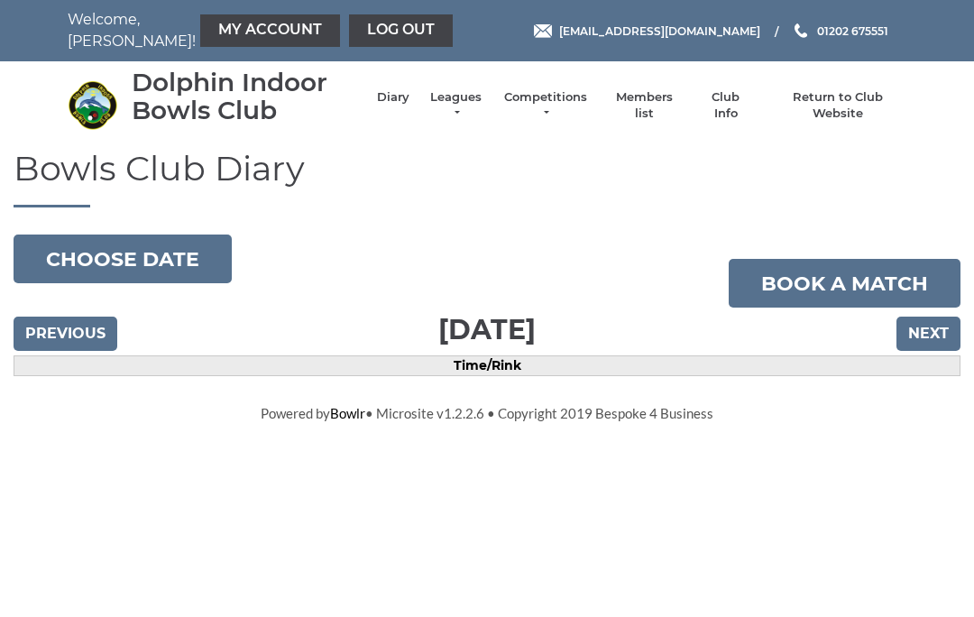
scroll to position [44, 0]
click at [166, 263] on button "Choose date" at bounding box center [123, 258] width 218 height 49
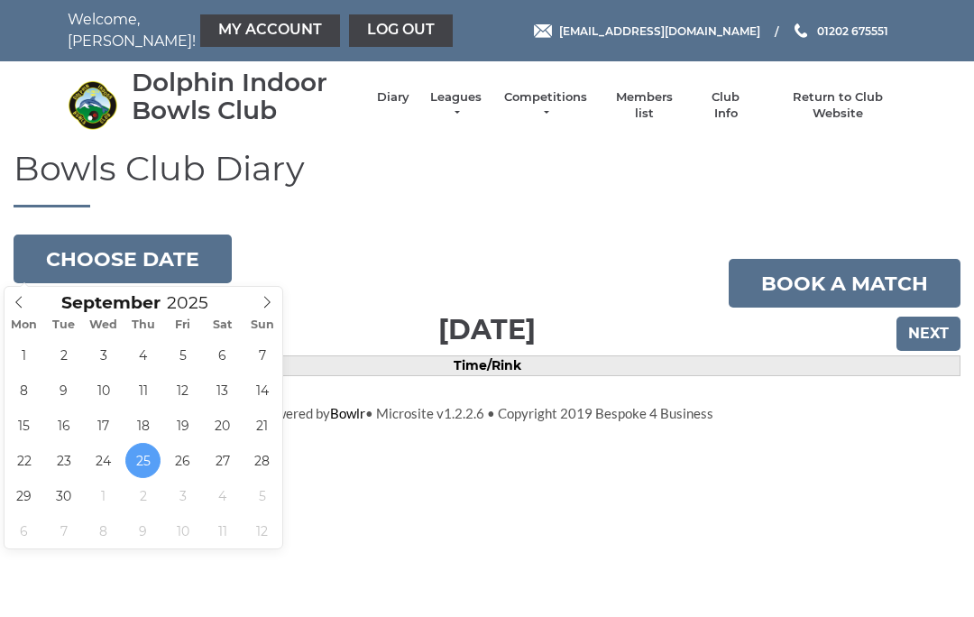
type input "[DATE]"
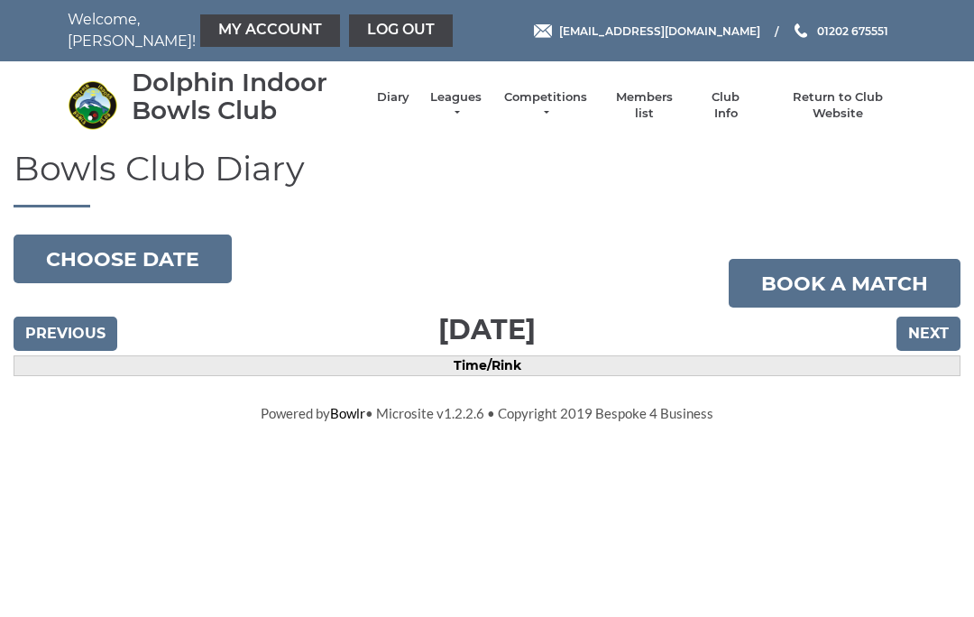
click at [166, 261] on button "Choose date" at bounding box center [123, 258] width 218 height 49
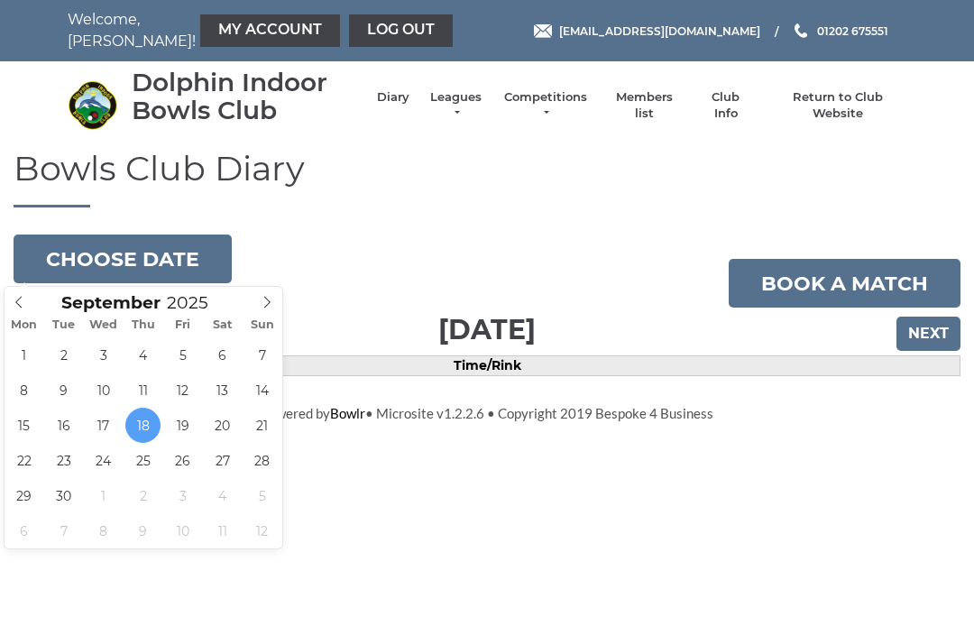
type input "[DATE]"
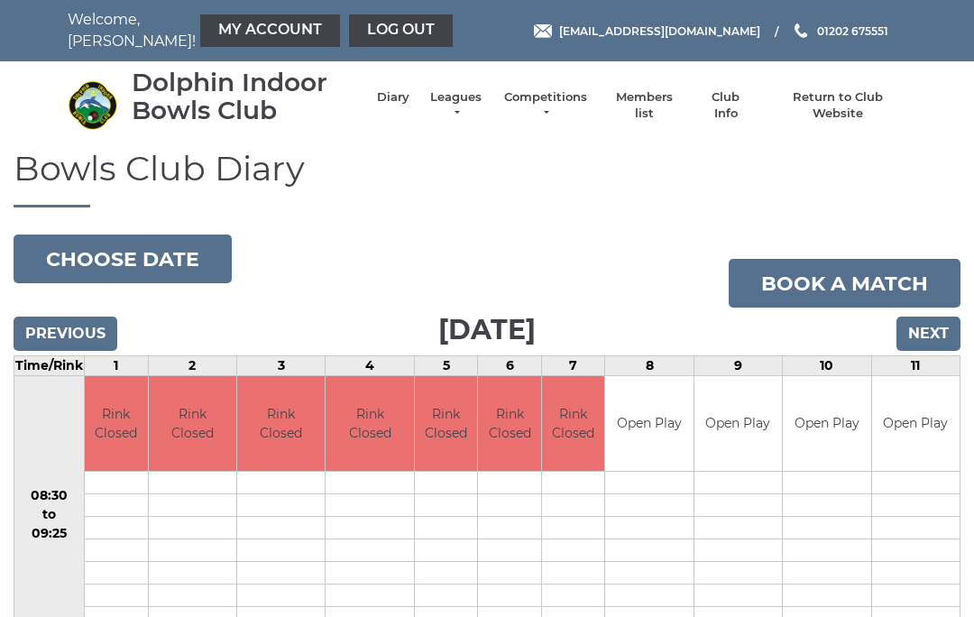
click at [158, 261] on button "Choose date" at bounding box center [123, 258] width 218 height 49
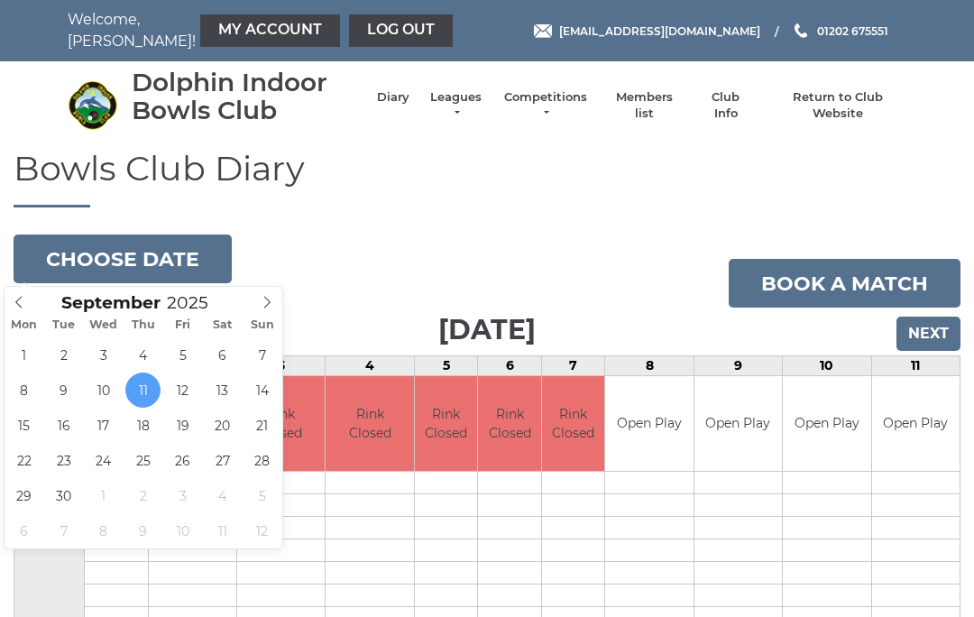
type input "2025-09-18"
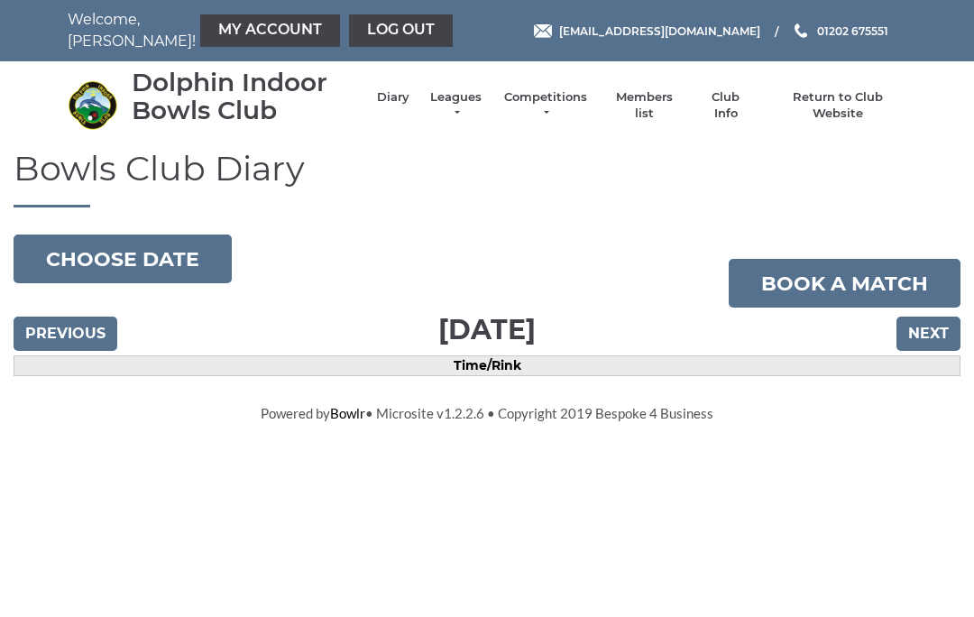
click at [353, 33] on link "Log out" at bounding box center [401, 30] width 104 height 32
